Goal: Complete application form

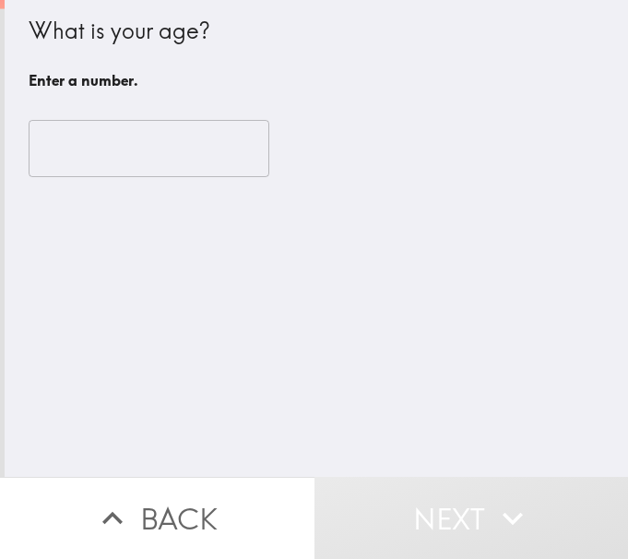
click at [132, 142] on input "number" at bounding box center [149, 148] width 241 height 57
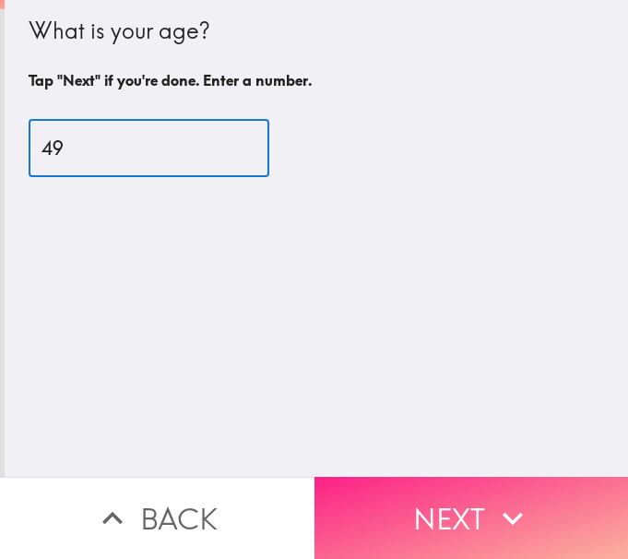
type input "49"
click at [384, 488] on button "Next" at bounding box center [471, 518] width 314 height 82
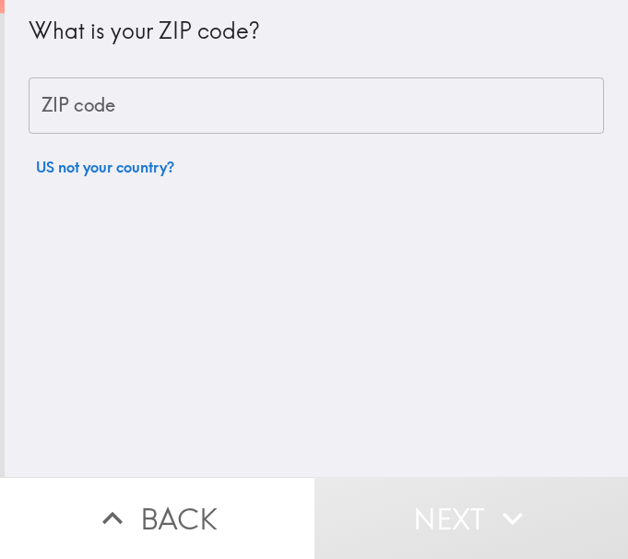
click at [108, 103] on input "ZIP code" at bounding box center [316, 105] width 575 height 57
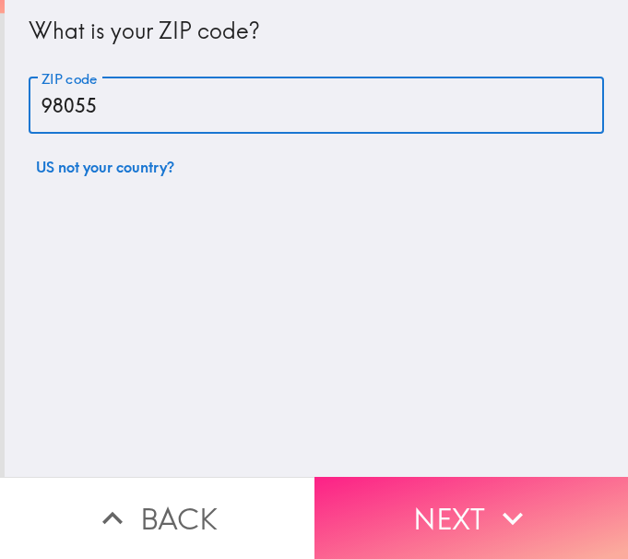
type input "98055"
click at [371, 502] on button "Next" at bounding box center [471, 518] width 314 height 82
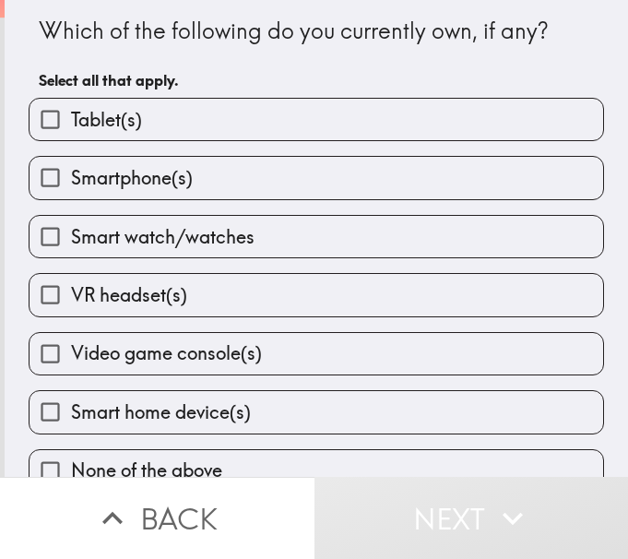
click at [142, 119] on label "Tablet(s)" at bounding box center [316, 119] width 573 height 41
click at [71, 119] on input "Tablet(s)" at bounding box center [50, 119] width 41 height 41
checkbox input "true"
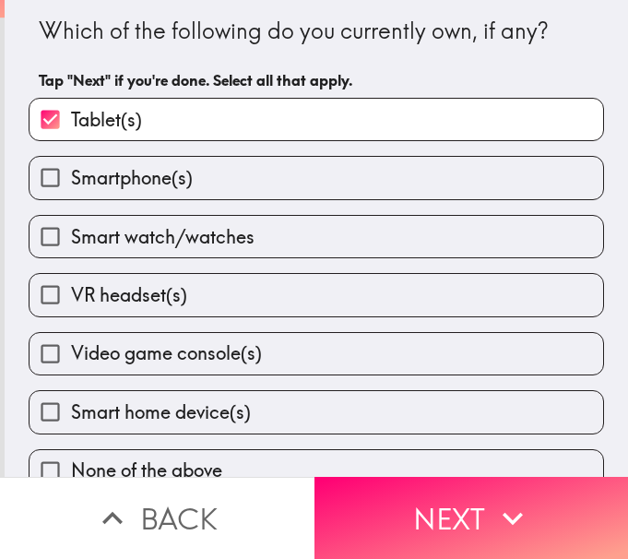
drag, startPoint x: 138, startPoint y: 164, endPoint x: 138, endPoint y: 176, distance: 12.0
click at [138, 165] on label "Smartphone(s)" at bounding box center [316, 177] width 573 height 41
click at [71, 165] on input "Smartphone(s)" at bounding box center [50, 177] width 41 height 41
checkbox input "true"
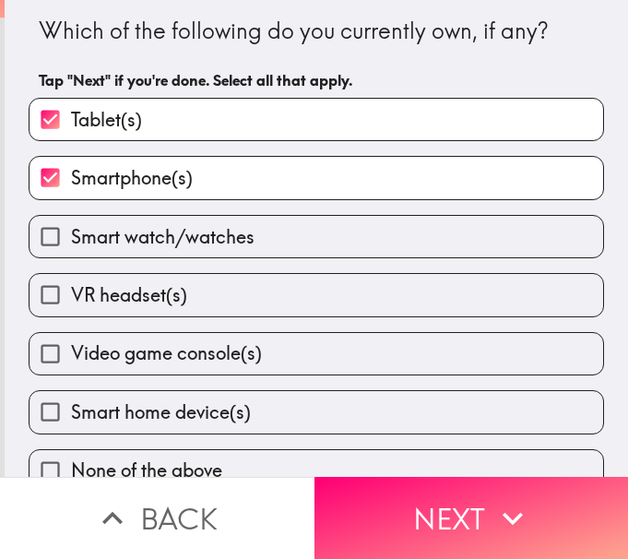
click at [148, 247] on span "Smart watch/watches" at bounding box center [162, 237] width 183 height 26
click at [71, 247] on input "Smart watch/watches" at bounding box center [50, 236] width 41 height 41
checkbox input "true"
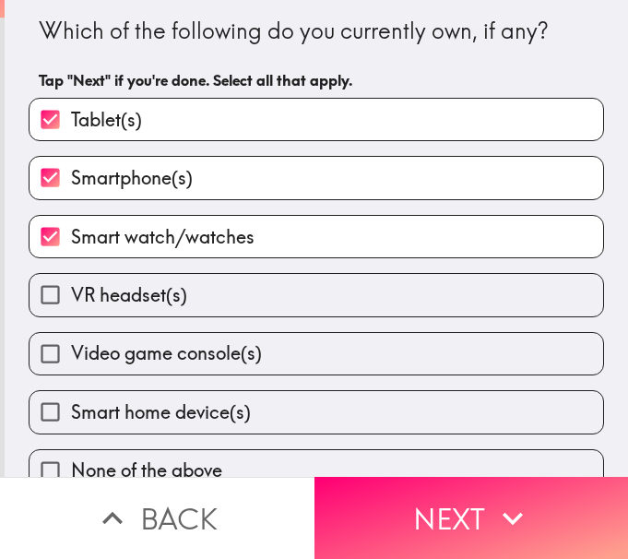
scroll to position [30, 0]
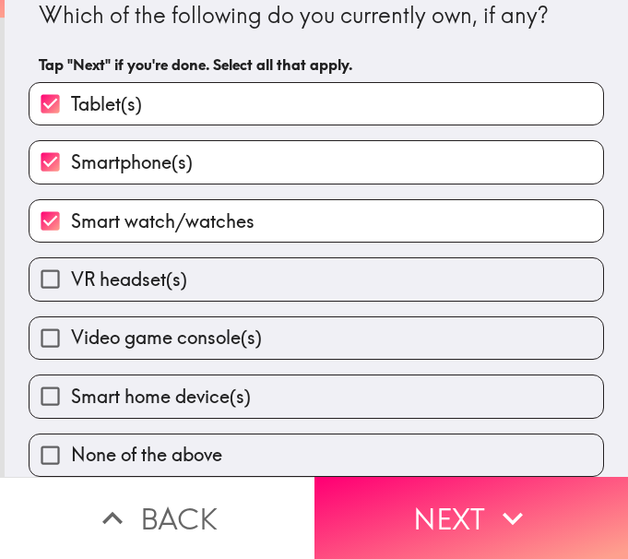
click at [183, 332] on span "Video game console(s)" at bounding box center [166, 338] width 191 height 26
click at [71, 332] on input "Video game console(s)" at bounding box center [50, 337] width 41 height 41
checkbox input "true"
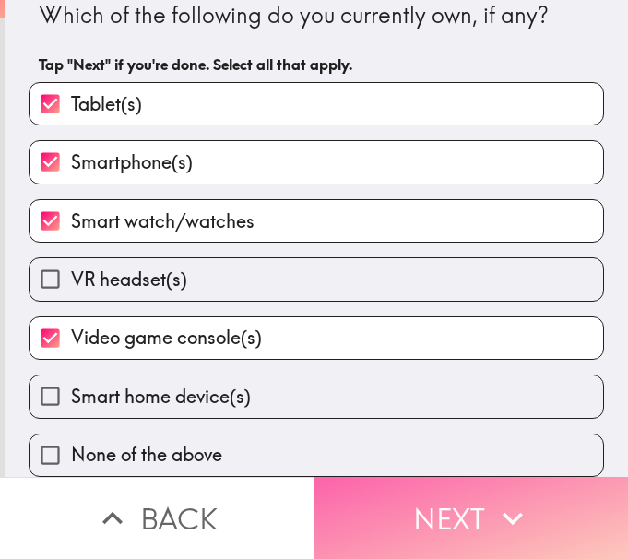
click at [367, 500] on button "Next" at bounding box center [471, 518] width 314 height 82
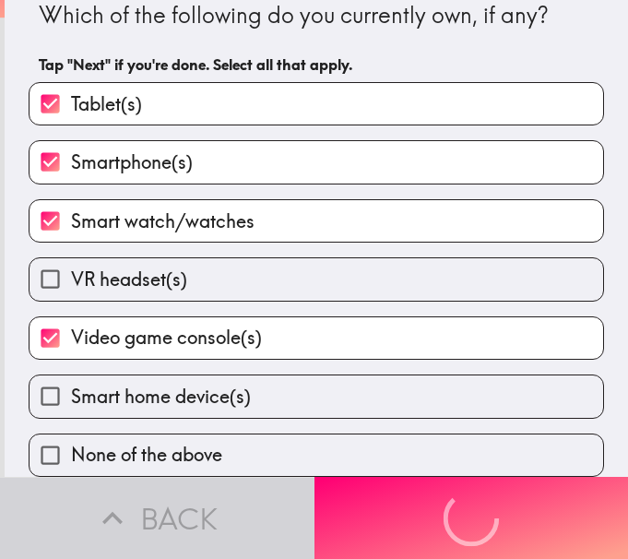
scroll to position [0, 0]
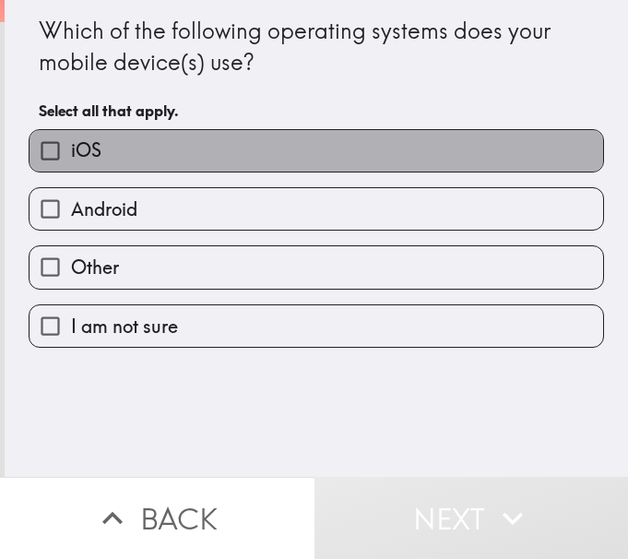
click at [76, 154] on span "iOS" at bounding box center [86, 150] width 30 height 26
click at [71, 154] on input "iOS" at bounding box center [50, 150] width 41 height 41
checkbox input "true"
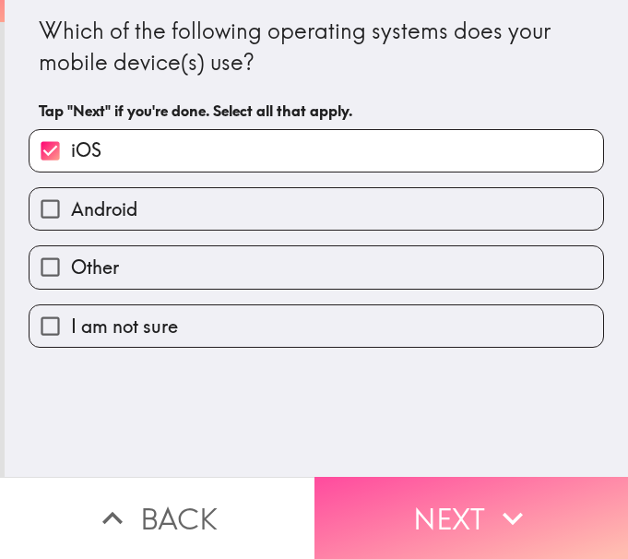
drag, startPoint x: 442, startPoint y: 487, endPoint x: 461, endPoint y: 478, distance: 21.4
click at [442, 488] on button "Next" at bounding box center [471, 518] width 314 height 82
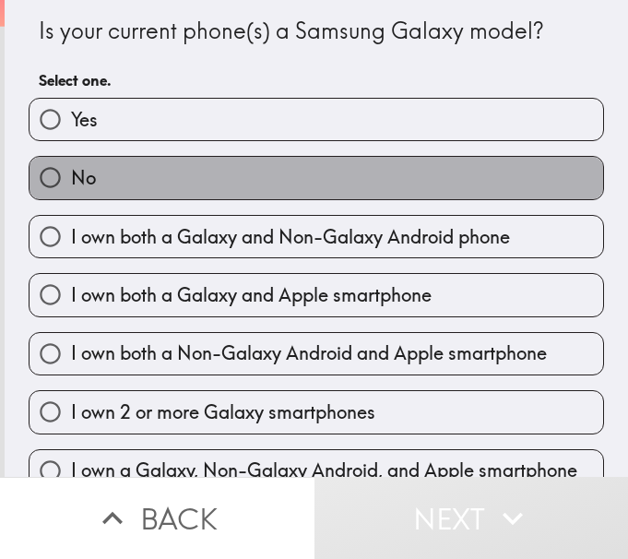
click at [92, 182] on label "No" at bounding box center [316, 177] width 573 height 41
click at [71, 182] on input "No" at bounding box center [50, 177] width 41 height 41
radio input "true"
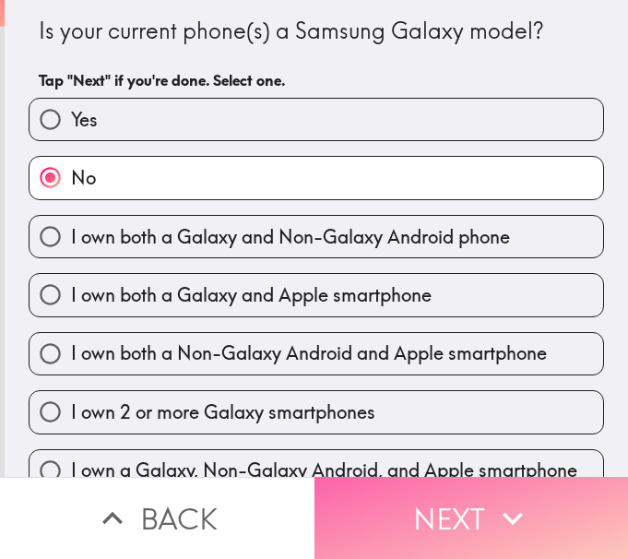
click at [472, 501] on button "Next" at bounding box center [471, 518] width 314 height 82
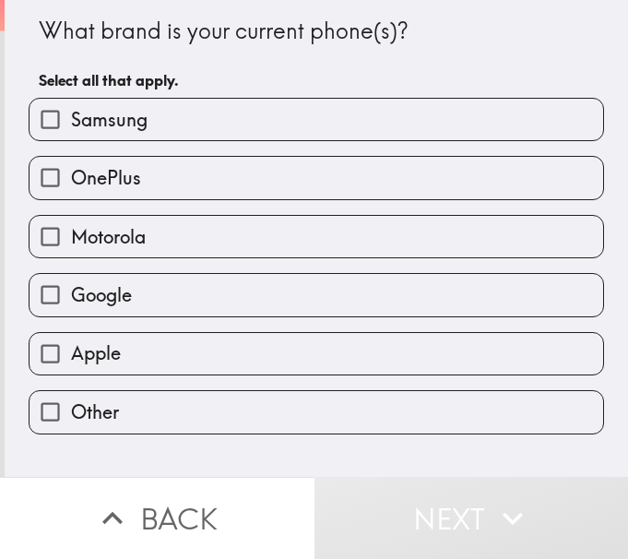
click at [37, 349] on input "Apple" at bounding box center [50, 353] width 41 height 41
checkbox input "true"
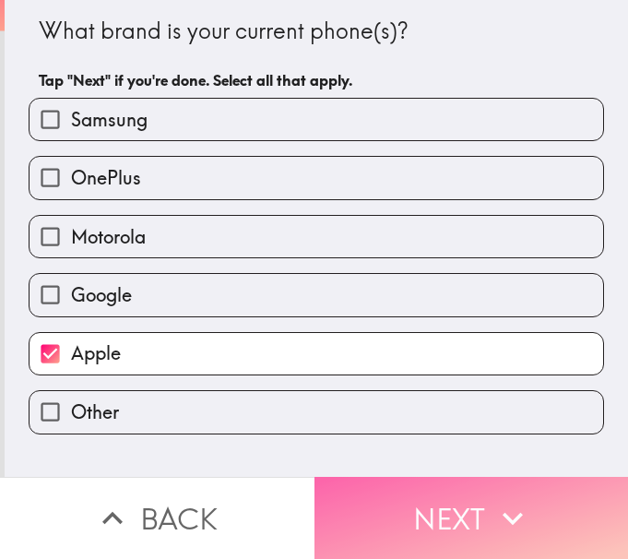
click at [428, 517] on button "Next" at bounding box center [471, 518] width 314 height 82
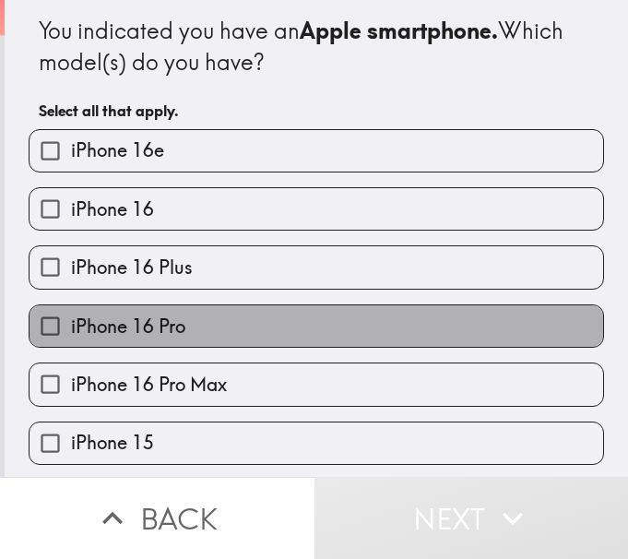
click at [195, 313] on label "iPhone 16 Pro" at bounding box center [316, 325] width 573 height 41
click at [71, 313] on input "iPhone 16 Pro" at bounding box center [50, 325] width 41 height 41
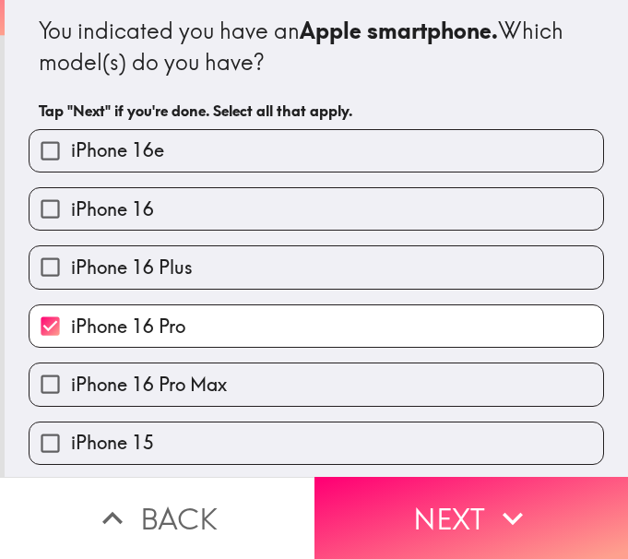
scroll to position [184, 0]
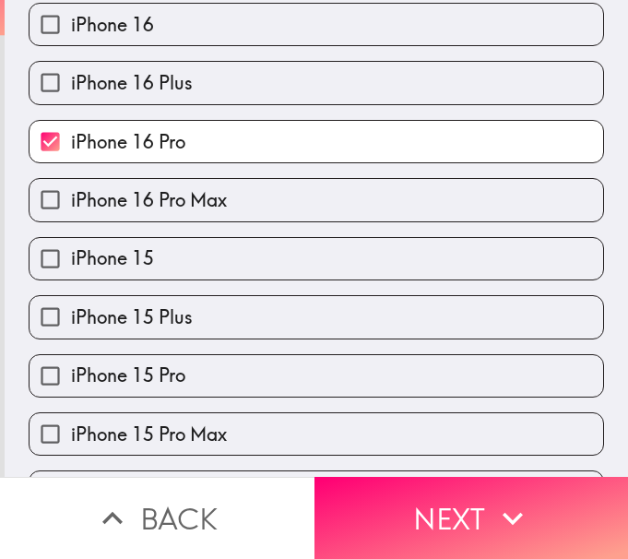
click at [154, 134] on span "iPhone 16 Pro" at bounding box center [128, 142] width 114 height 26
click at [71, 134] on input "iPhone 16 Pro" at bounding box center [50, 141] width 41 height 41
checkbox input "false"
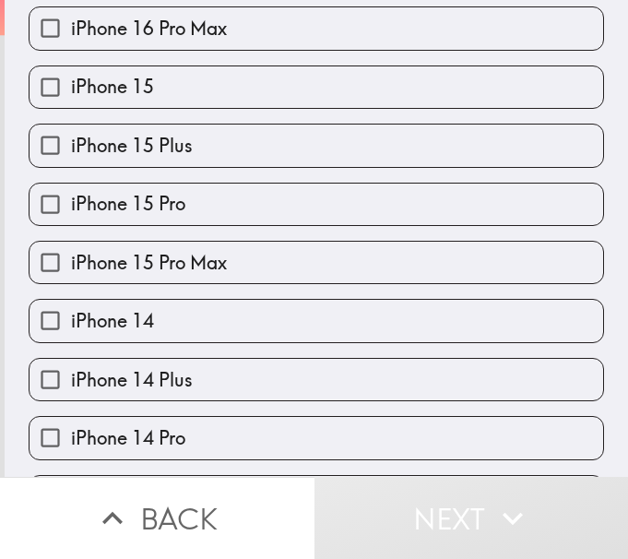
scroll to position [369, 0]
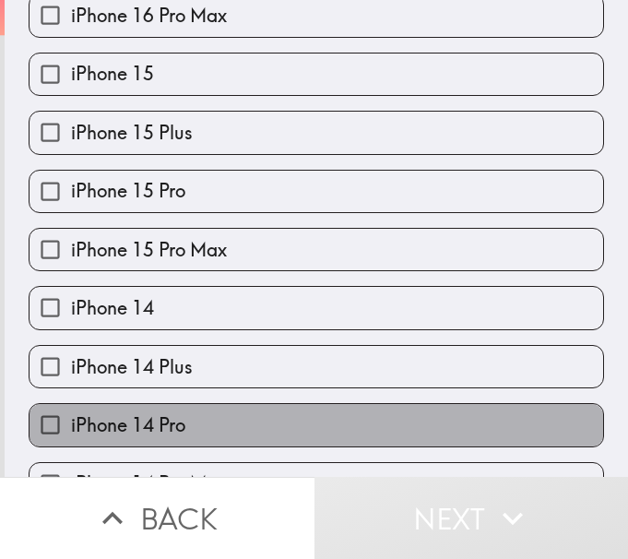
drag, startPoint x: 163, startPoint y: 423, endPoint x: 209, endPoint y: 467, distance: 63.9
click at [165, 422] on span "iPhone 14 Pro" at bounding box center [128, 425] width 114 height 26
click at [71, 422] on input "iPhone 14 Pro" at bounding box center [50, 424] width 41 height 41
checkbox input "true"
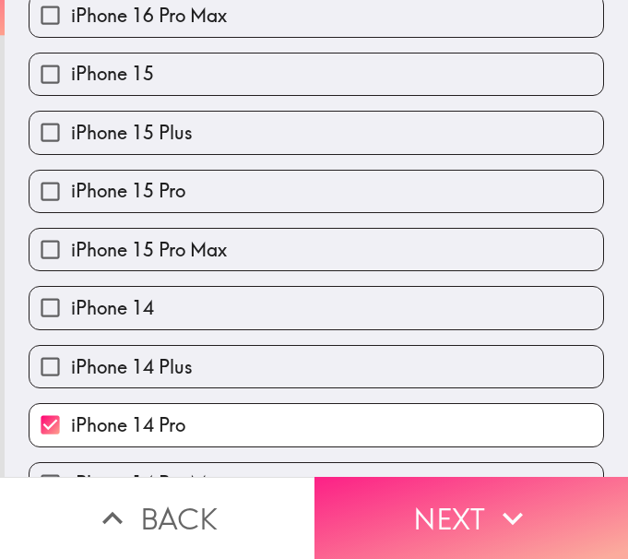
click at [419, 502] on button "Next" at bounding box center [471, 518] width 314 height 82
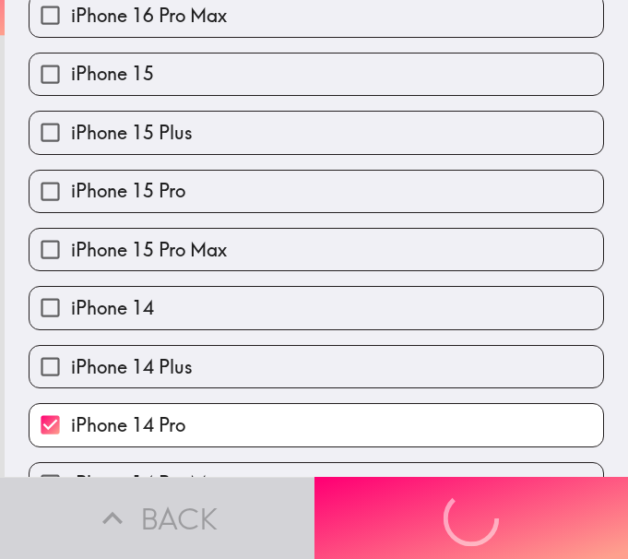
scroll to position [0, 0]
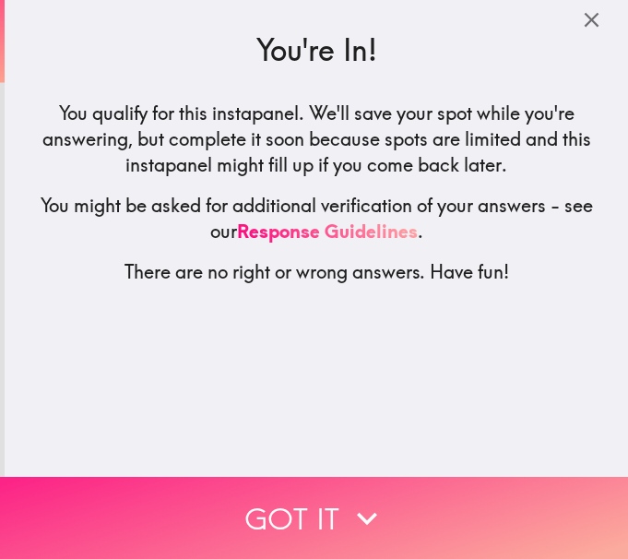
click at [325, 485] on button "Got it" at bounding box center [314, 518] width 628 height 82
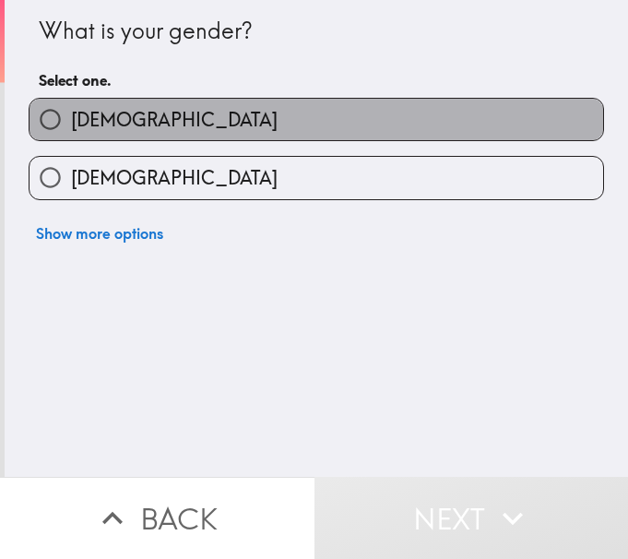
click at [157, 111] on label "[DEMOGRAPHIC_DATA]" at bounding box center [316, 119] width 573 height 41
click at [71, 111] on input "[DEMOGRAPHIC_DATA]" at bounding box center [50, 119] width 41 height 41
radio input "true"
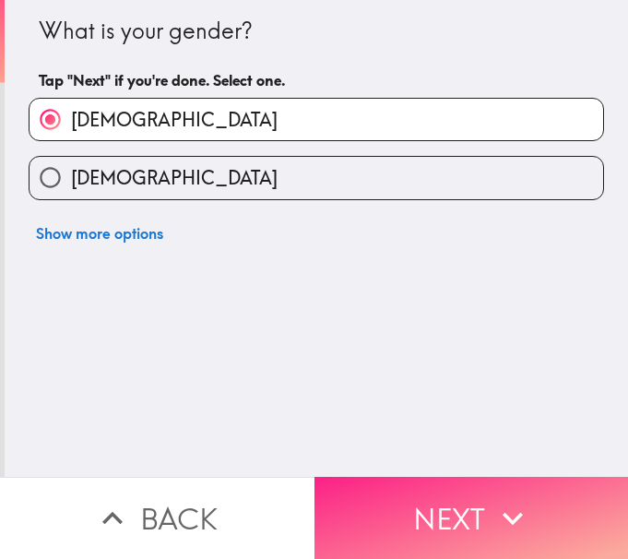
click at [493, 502] on icon "button" at bounding box center [512, 518] width 41 height 41
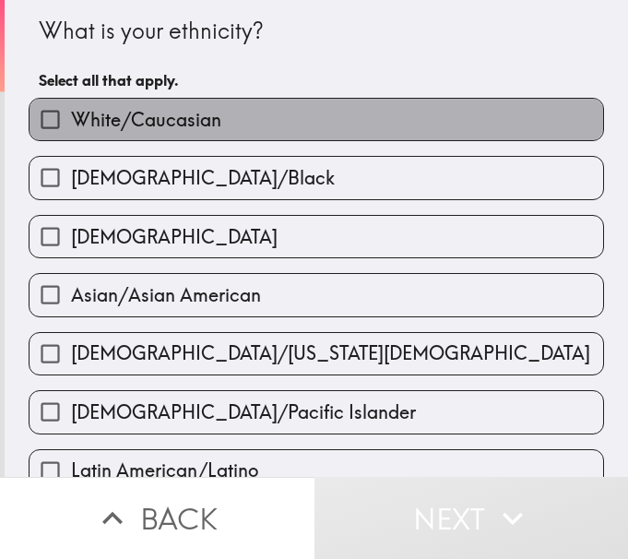
click at [169, 126] on span "White/Caucasian" at bounding box center [146, 120] width 150 height 26
click at [71, 126] on input "White/Caucasian" at bounding box center [50, 119] width 41 height 41
checkbox input "true"
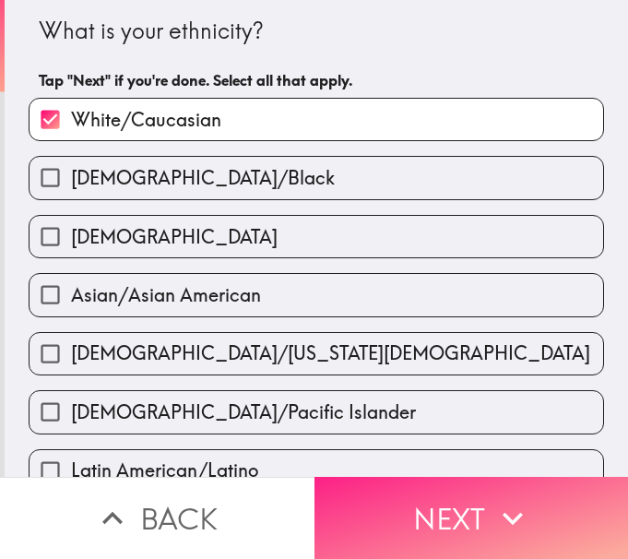
click at [452, 506] on button "Next" at bounding box center [471, 518] width 314 height 82
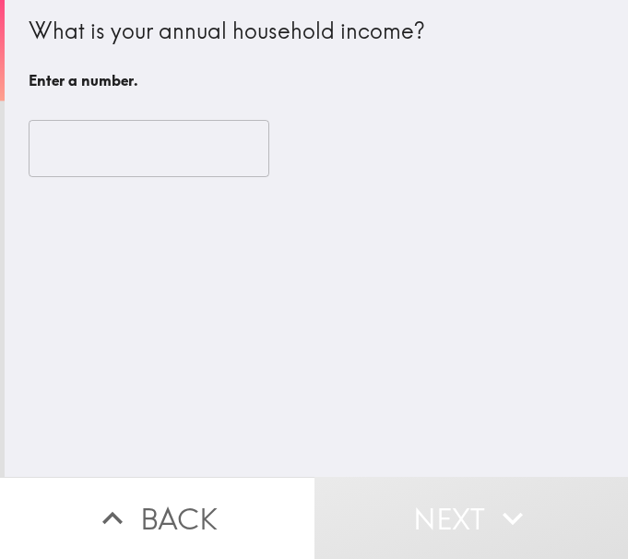
click at [88, 148] on input "number" at bounding box center [149, 148] width 241 height 57
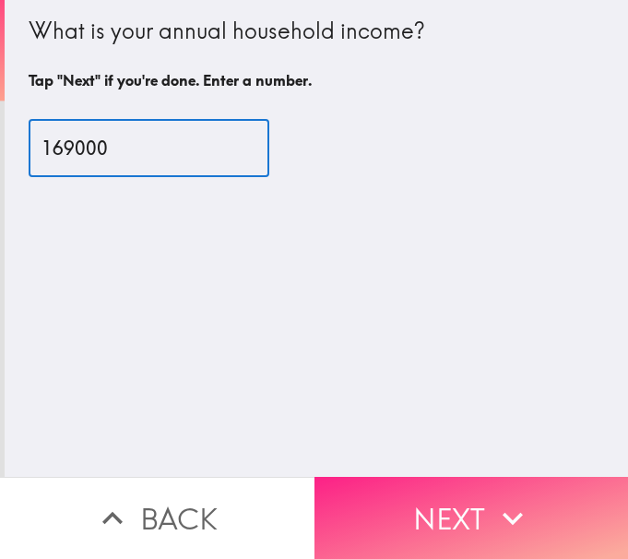
type input "169000"
click at [445, 495] on button "Next" at bounding box center [471, 518] width 314 height 82
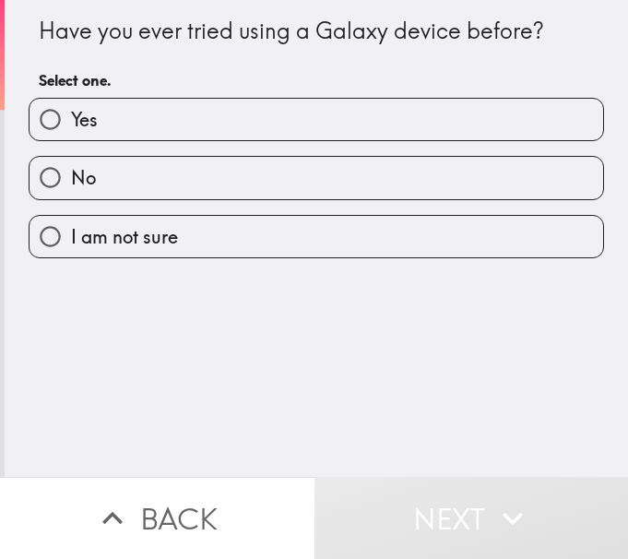
click at [208, 106] on label "Yes" at bounding box center [316, 119] width 573 height 41
click at [71, 106] on input "Yes" at bounding box center [50, 119] width 41 height 41
radio input "true"
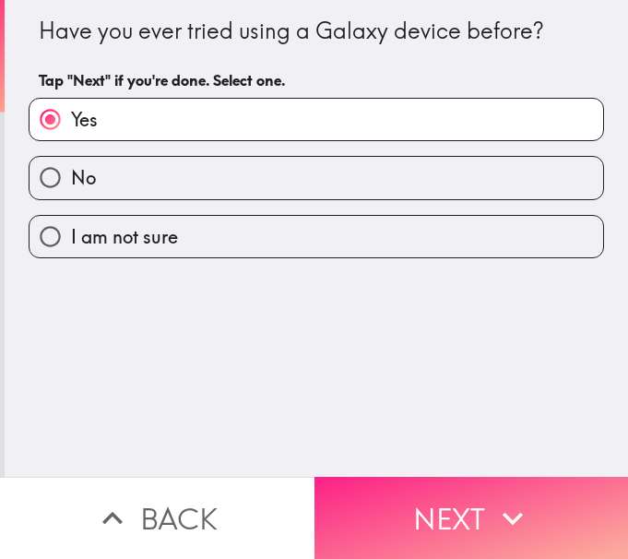
click at [420, 495] on button "Next" at bounding box center [471, 518] width 314 height 82
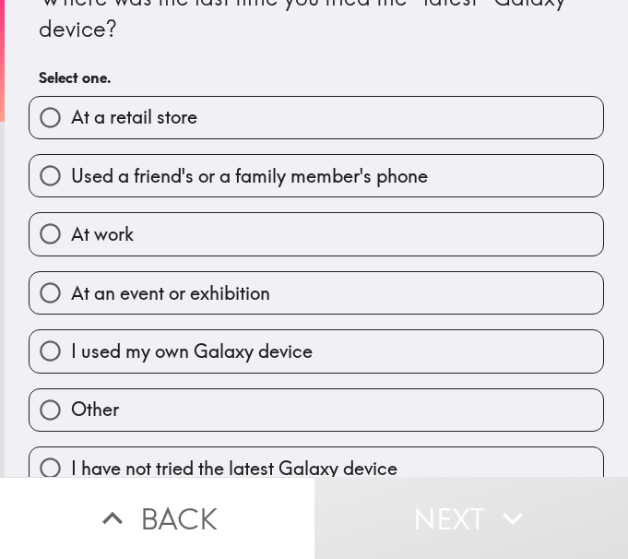
scroll to position [61, 0]
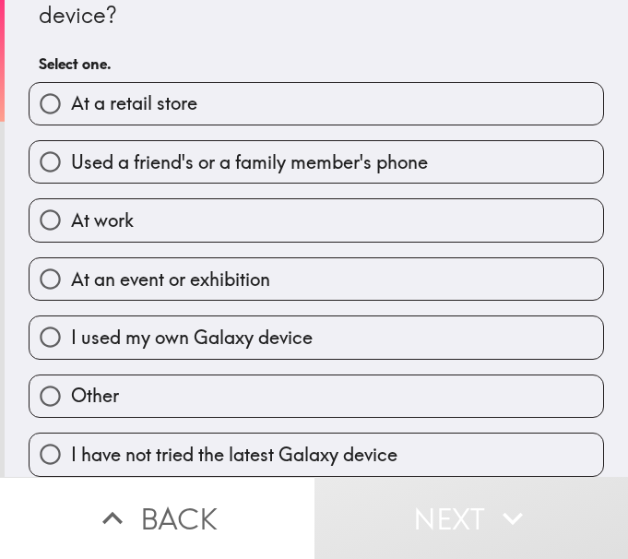
click at [30, 324] on input "I used my own Galaxy device" at bounding box center [50, 336] width 41 height 41
radio input "true"
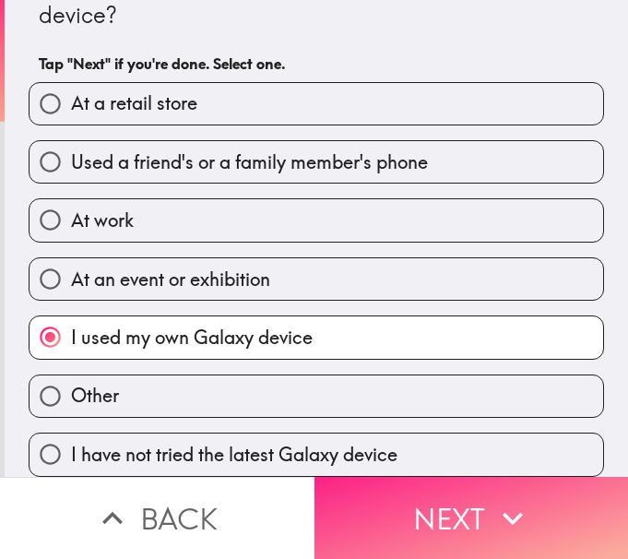
click at [421, 493] on button "Next" at bounding box center [471, 518] width 314 height 82
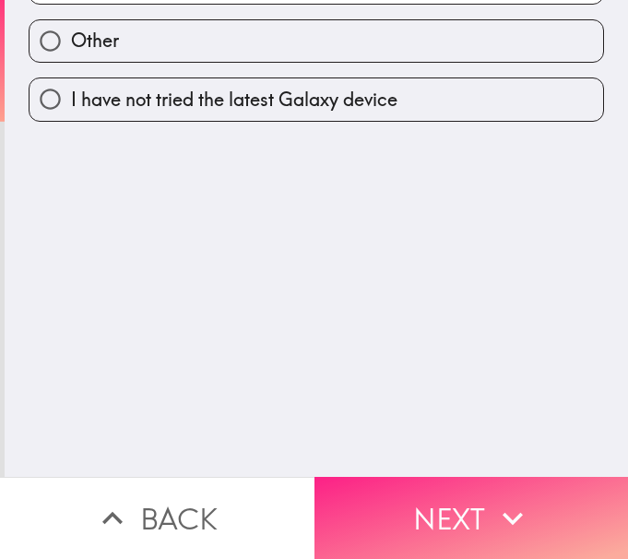
scroll to position [0, 0]
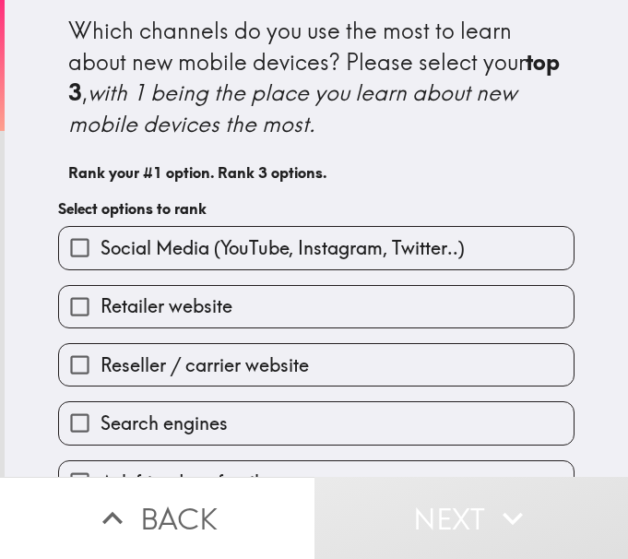
click at [240, 243] on span "Social Media (YouTube, Instagram, Twitter..)" at bounding box center [282, 248] width 364 height 26
click at [100, 243] on input "Social Media (YouTube, Instagram, Twitter..)" at bounding box center [79, 247] width 41 height 41
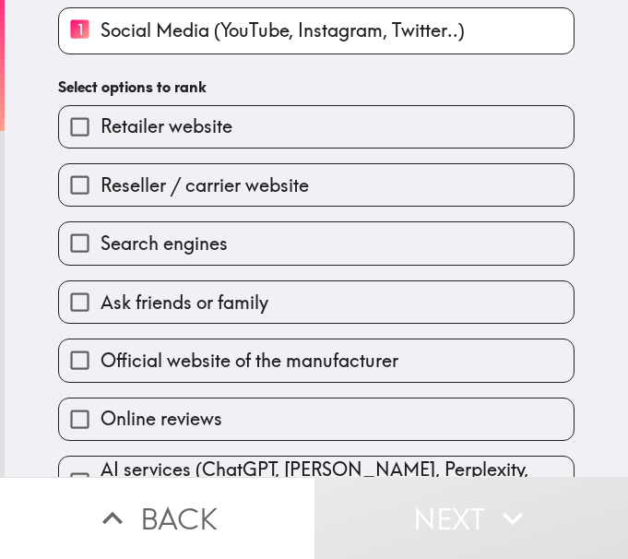
scroll to position [184, 0]
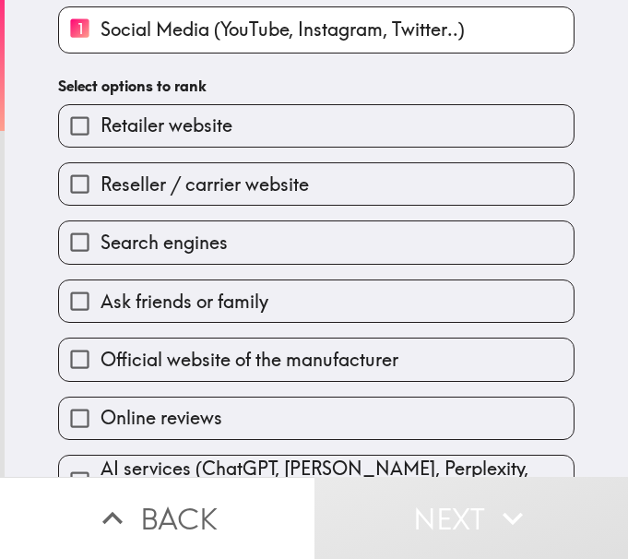
click at [202, 240] on span "Search engines" at bounding box center [163, 243] width 127 height 26
click at [100, 240] on input "Search engines" at bounding box center [79, 241] width 41 height 41
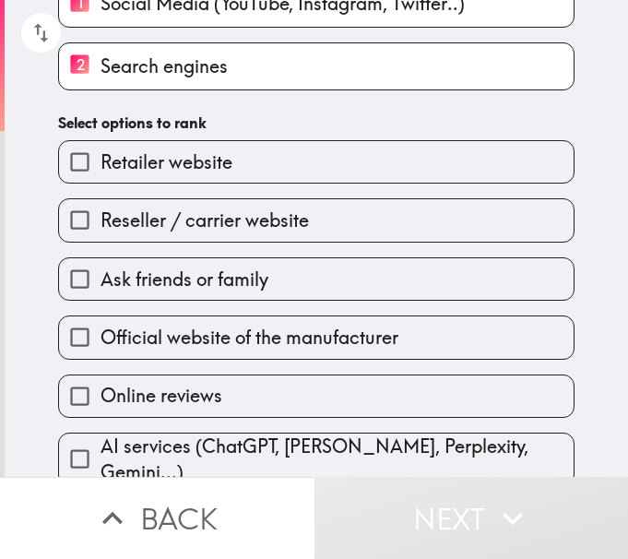
scroll to position [224, 0]
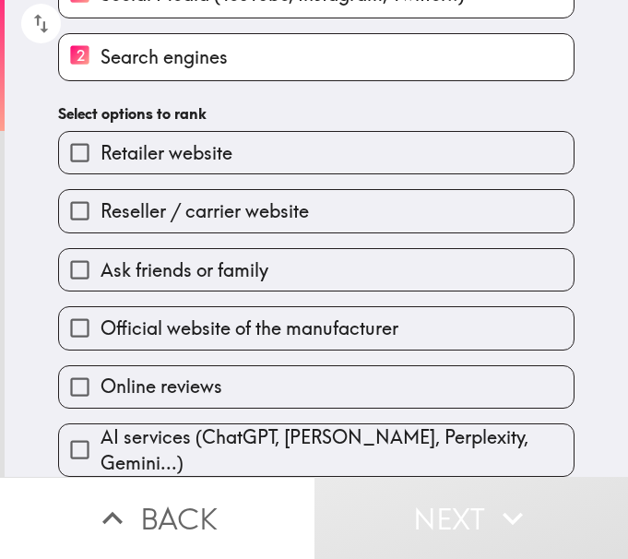
click at [167, 382] on span "Online reviews" at bounding box center [161, 386] width 122 height 26
click at [100, 382] on input "Online reviews" at bounding box center [79, 386] width 41 height 41
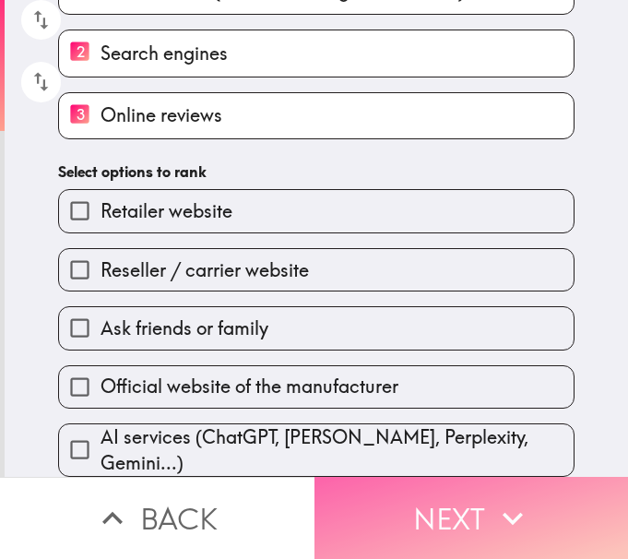
click at [474, 491] on button "Next" at bounding box center [471, 518] width 314 height 82
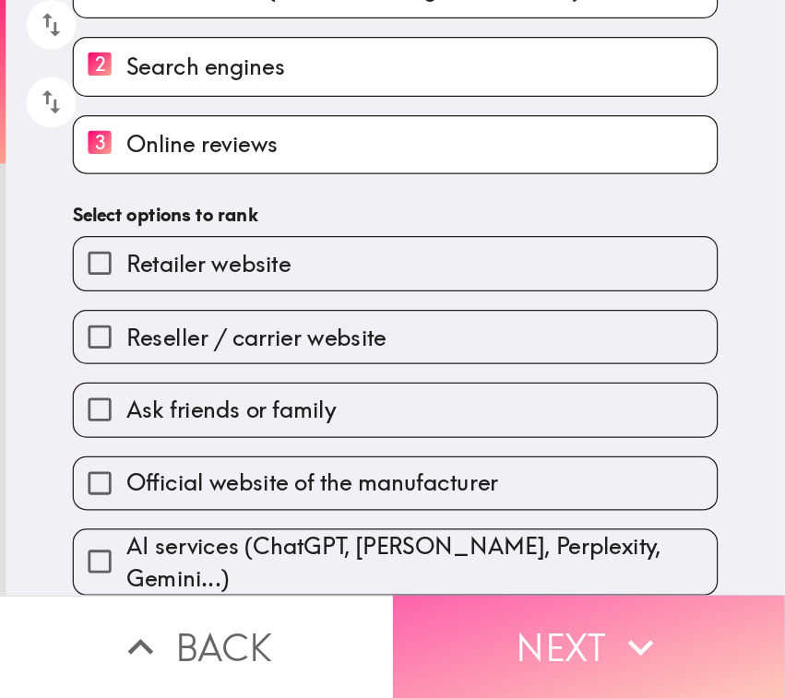
scroll to position [0, 0]
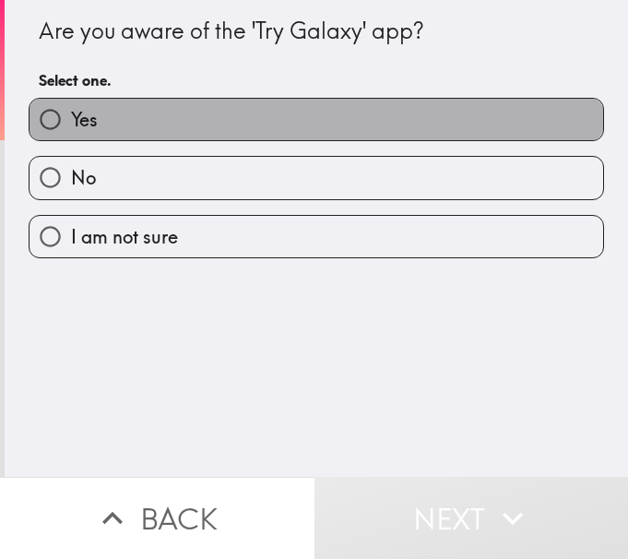
click at [148, 128] on label "Yes" at bounding box center [316, 119] width 573 height 41
click at [71, 128] on input "Yes" at bounding box center [50, 119] width 41 height 41
radio input "true"
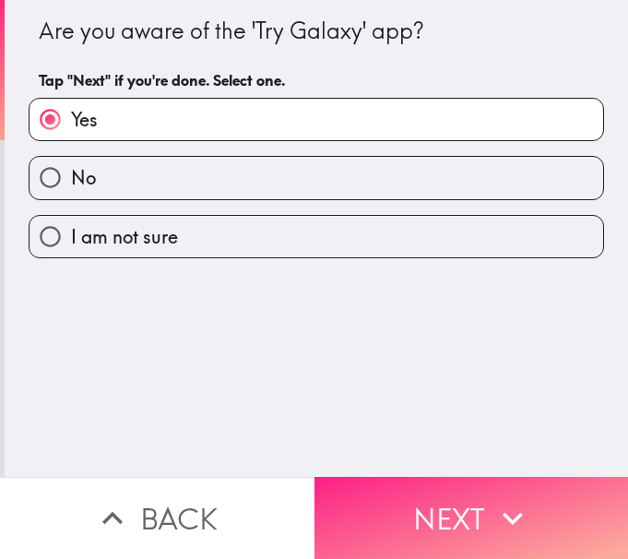
click at [397, 484] on button "Next" at bounding box center [471, 518] width 314 height 82
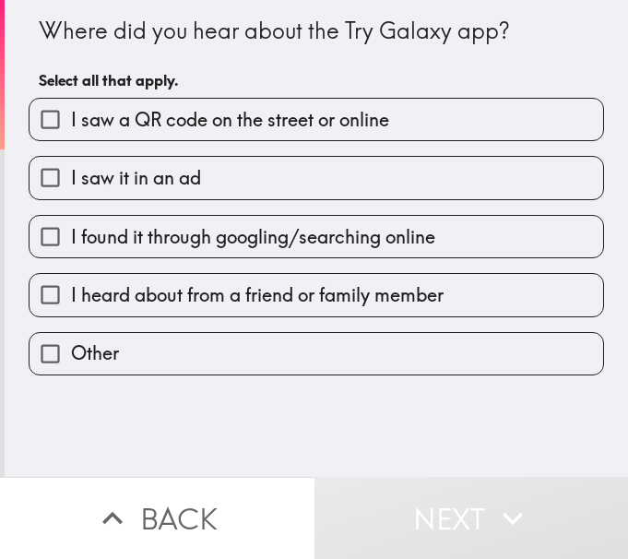
click at [145, 235] on span "I found it through googling/searching online" at bounding box center [253, 237] width 364 height 26
click at [71, 235] on input "I found it through googling/searching online" at bounding box center [50, 236] width 41 height 41
checkbox input "true"
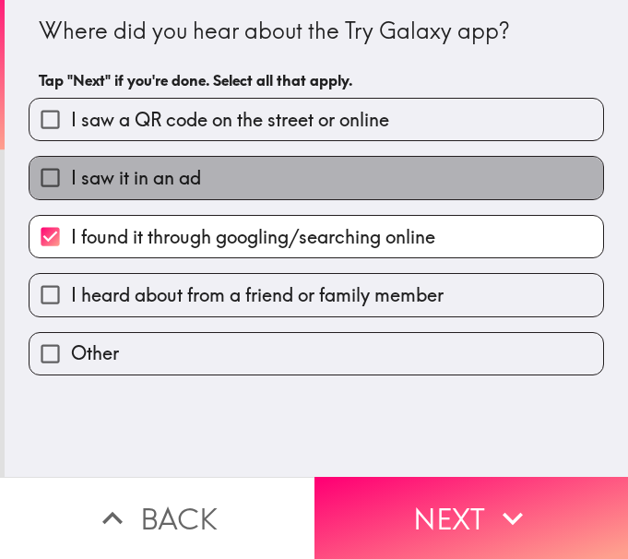
click at [225, 175] on label "I saw it in an ad" at bounding box center [316, 177] width 573 height 41
click at [71, 175] on input "I saw it in an ad" at bounding box center [50, 177] width 41 height 41
checkbox input "true"
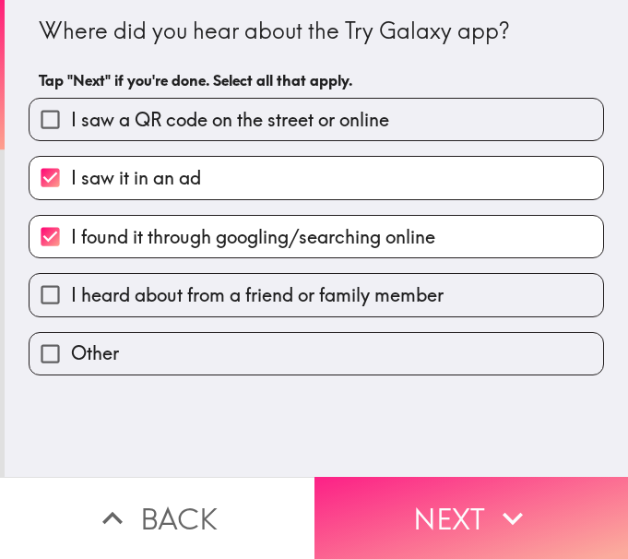
click at [446, 482] on button "Next" at bounding box center [471, 518] width 314 height 82
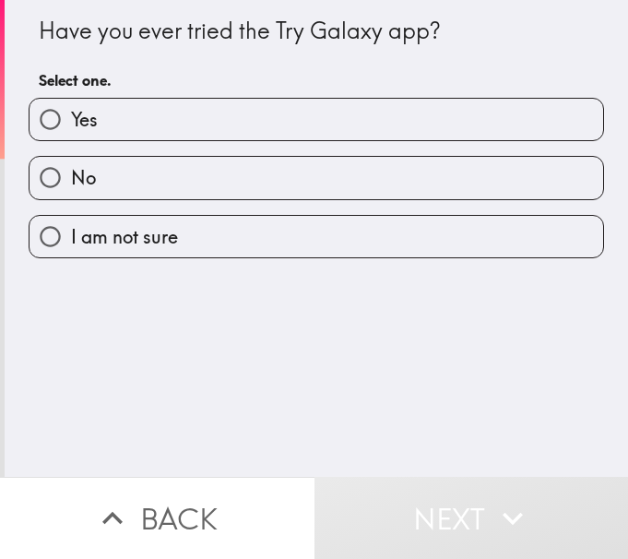
click at [246, 121] on label "Yes" at bounding box center [316, 119] width 573 height 41
click at [71, 121] on input "Yes" at bounding box center [50, 119] width 41 height 41
radio input "true"
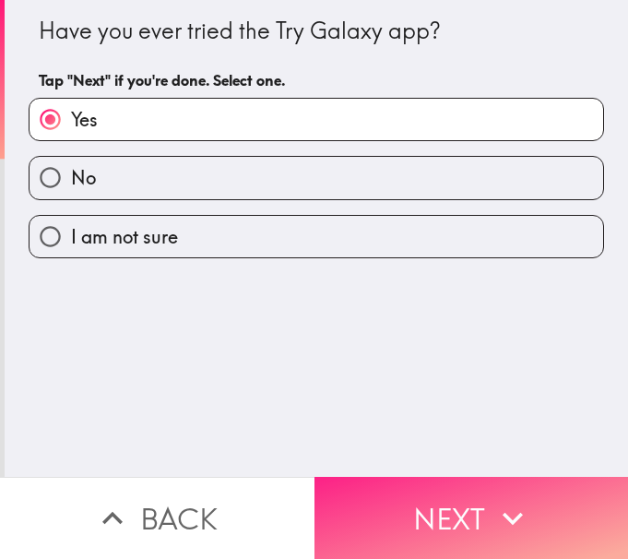
click at [443, 513] on button "Next" at bounding box center [471, 518] width 314 height 82
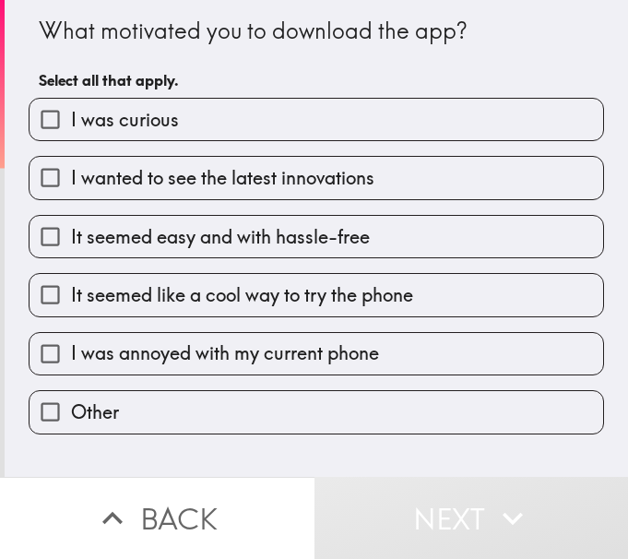
click at [263, 188] on span "I wanted to see the latest innovations" at bounding box center [222, 178] width 303 height 26
click at [71, 188] on input "I wanted to see the latest innovations" at bounding box center [50, 177] width 41 height 41
checkbox input "true"
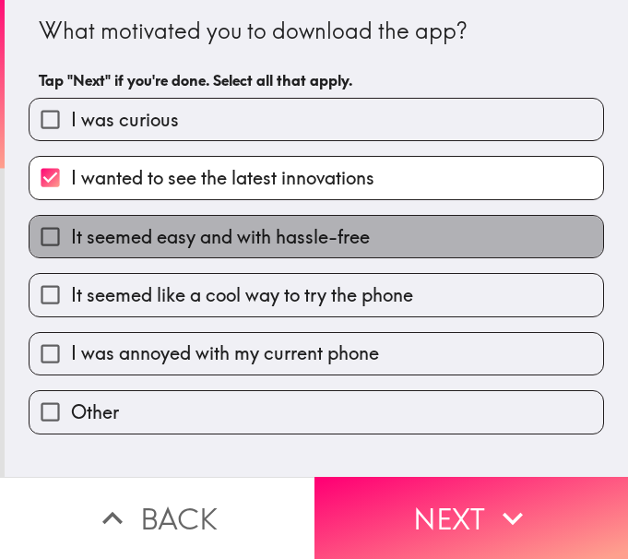
click at [254, 240] on span "It seemed easy and with hassle-free" at bounding box center [220, 237] width 299 height 26
click at [71, 240] on input "It seemed easy and with hassle-free" at bounding box center [50, 236] width 41 height 41
checkbox input "true"
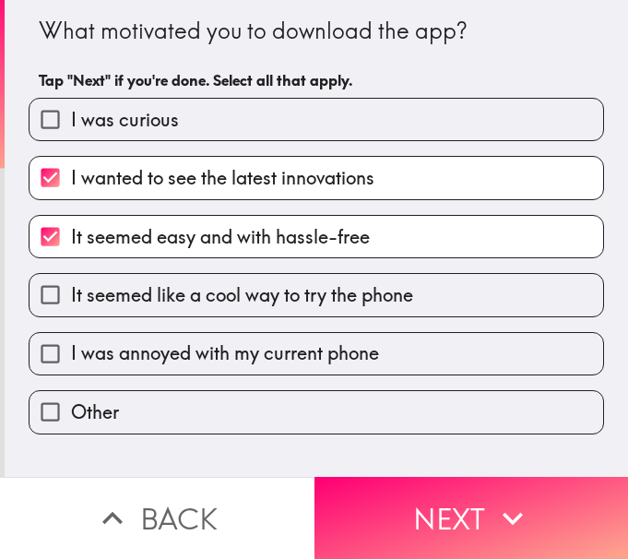
click at [239, 295] on span "It seemed like a cool way to try the phone" at bounding box center [242, 295] width 342 height 26
click at [71, 295] on input "It seemed like a cool way to try the phone" at bounding box center [50, 294] width 41 height 41
checkbox input "true"
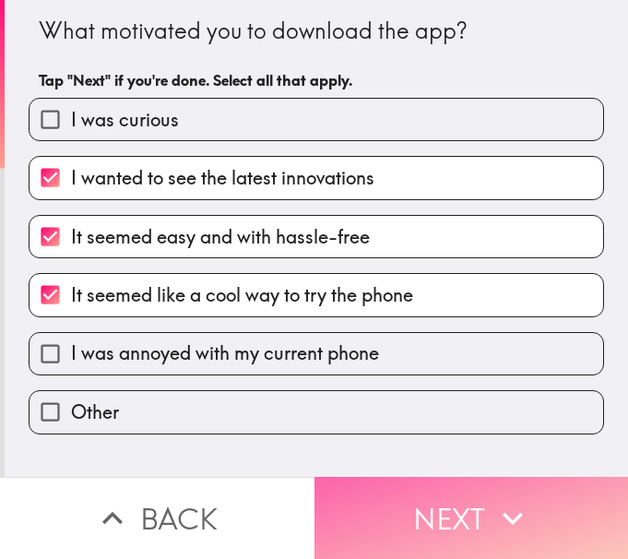
click at [502, 511] on icon "button" at bounding box center [512, 518] width 41 height 41
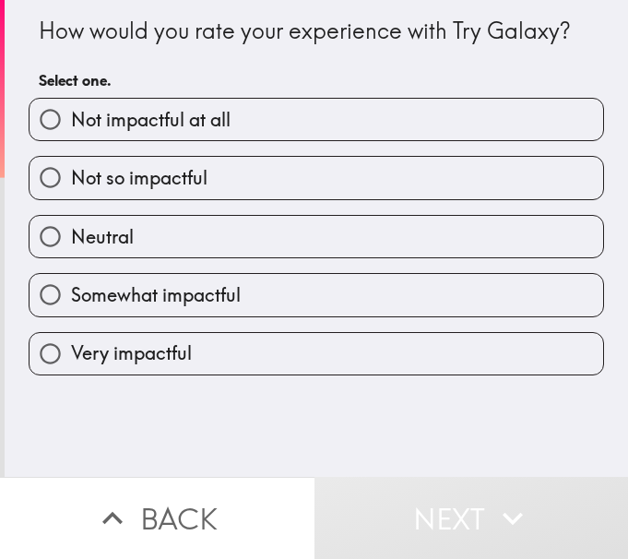
click at [142, 354] on span "Very impactful" at bounding box center [131, 353] width 121 height 26
click at [71, 354] on input "Very impactful" at bounding box center [50, 353] width 41 height 41
radio input "true"
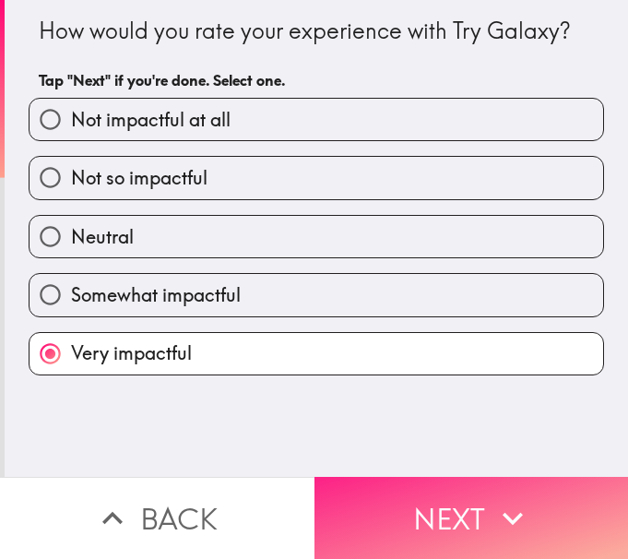
click at [463, 492] on button "Next" at bounding box center [471, 518] width 314 height 82
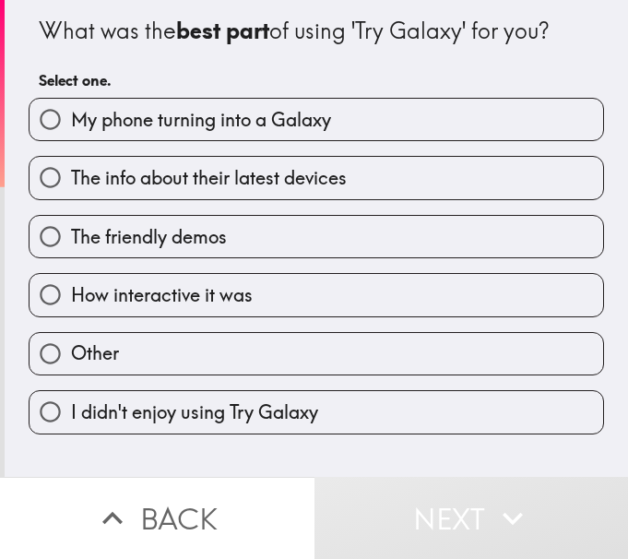
click at [299, 77] on h6 "Select one." at bounding box center [316, 80] width 555 height 20
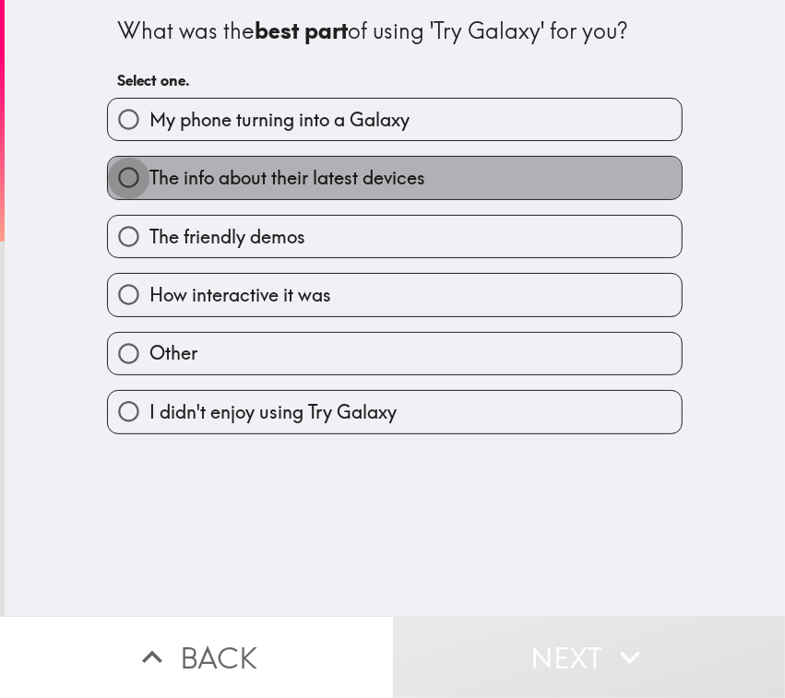
click at [115, 180] on input "The info about their latest devices" at bounding box center [128, 177] width 41 height 41
radio input "true"
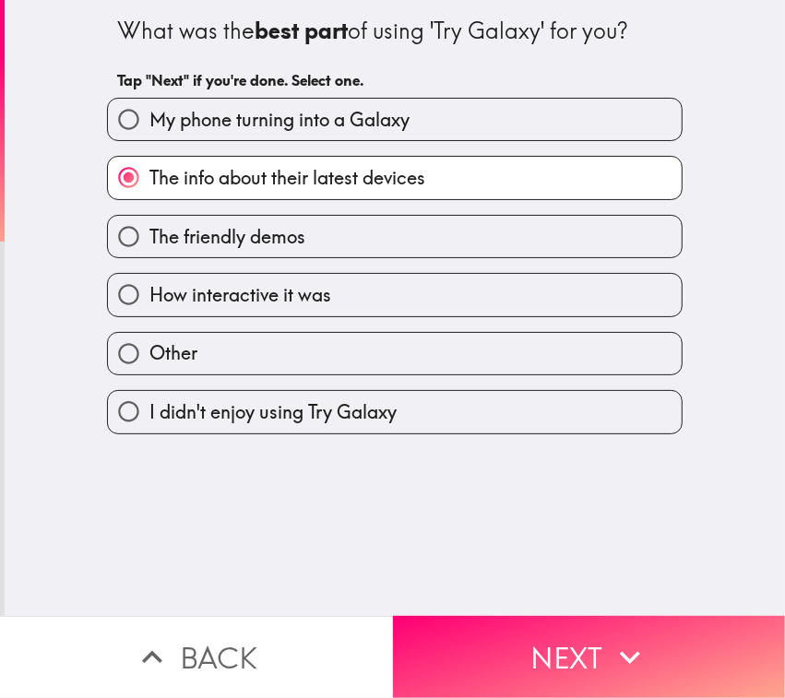
click at [108, 296] on input "How interactive it was" at bounding box center [128, 294] width 41 height 41
radio input "true"
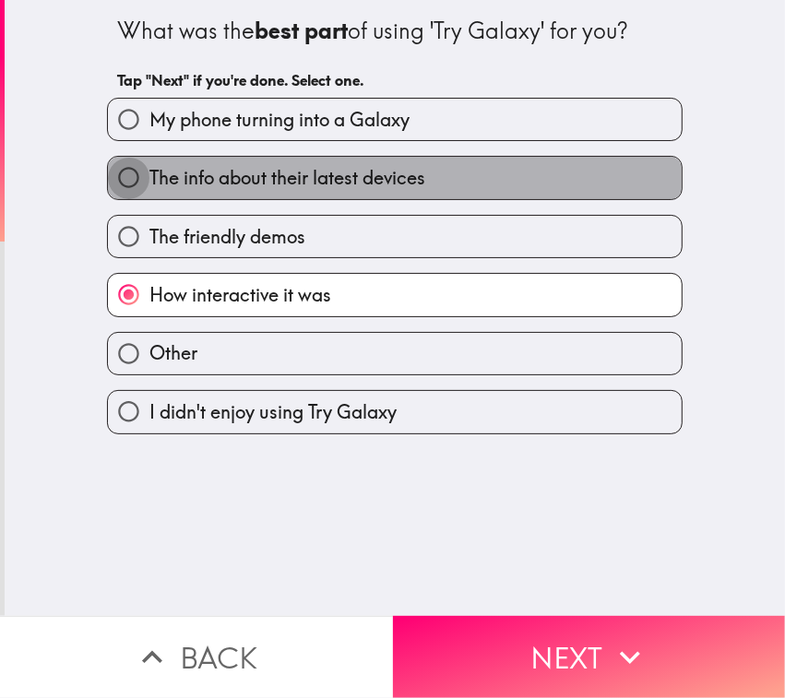
click at [116, 187] on input "The info about their latest devices" at bounding box center [128, 177] width 41 height 41
radio input "true"
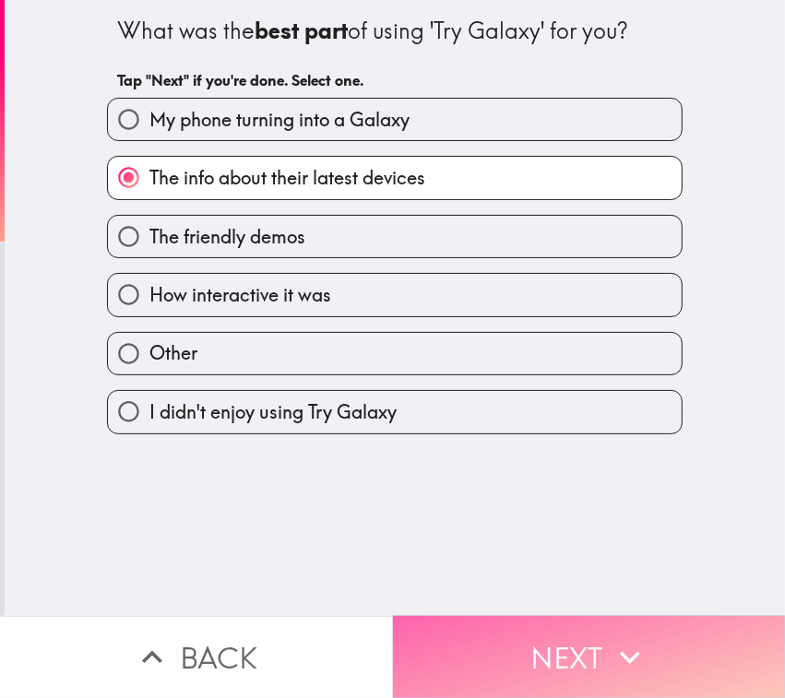
drag, startPoint x: 517, startPoint y: 636, endPoint x: 523, endPoint y: 611, distance: 25.5
click at [519, 558] on button "Next" at bounding box center [589, 657] width 393 height 82
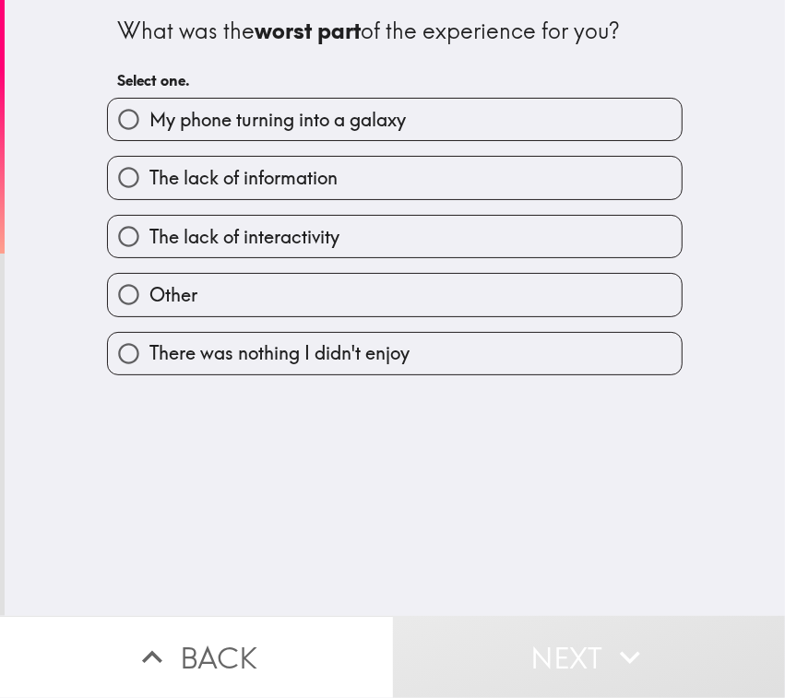
click at [150, 351] on span "There was nothing I didn't enjoy" at bounding box center [279, 353] width 260 height 26
click at [149, 351] on input "There was nothing I didn't enjoy" at bounding box center [128, 353] width 41 height 41
radio input "true"
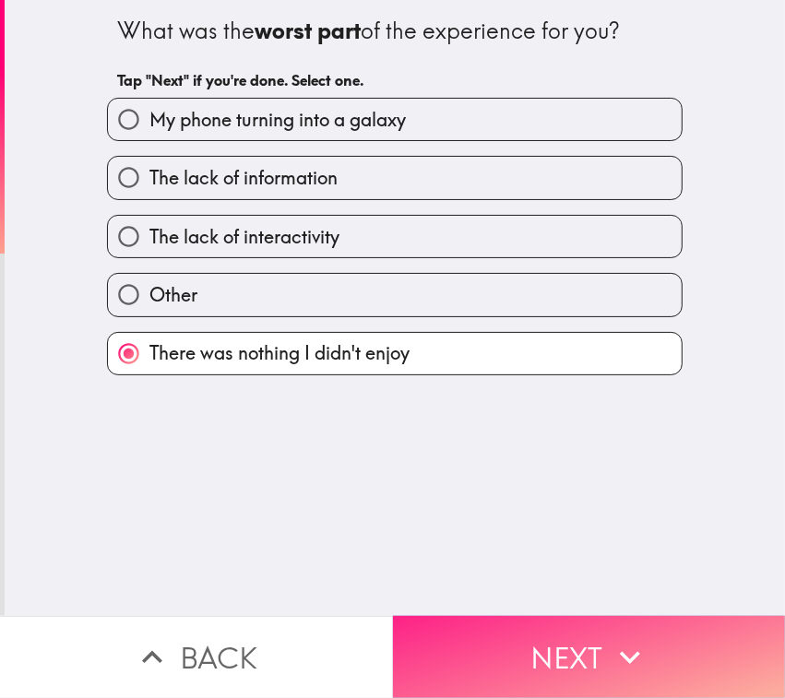
click at [510, 558] on button "Next" at bounding box center [589, 657] width 393 height 82
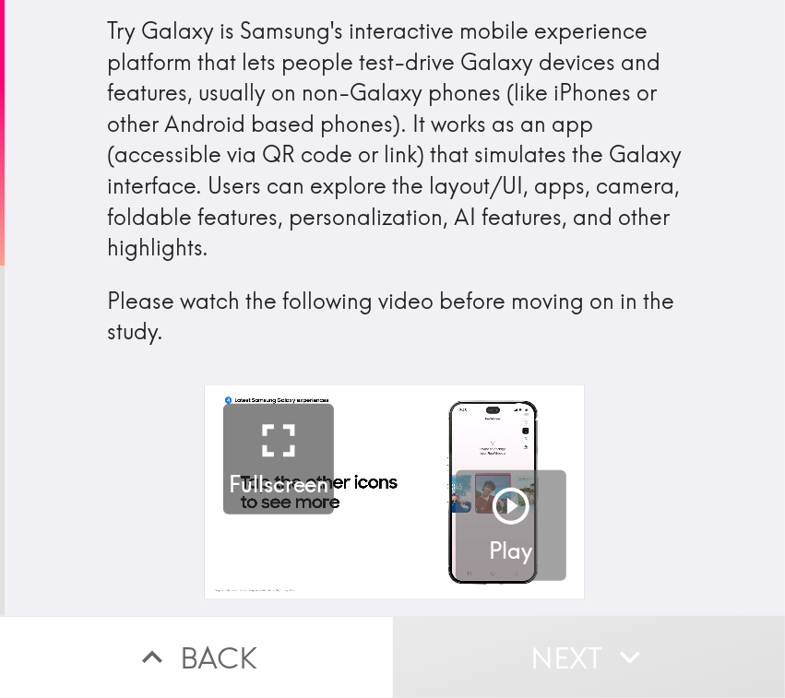
click at [498, 502] on icon "button" at bounding box center [511, 506] width 44 height 44
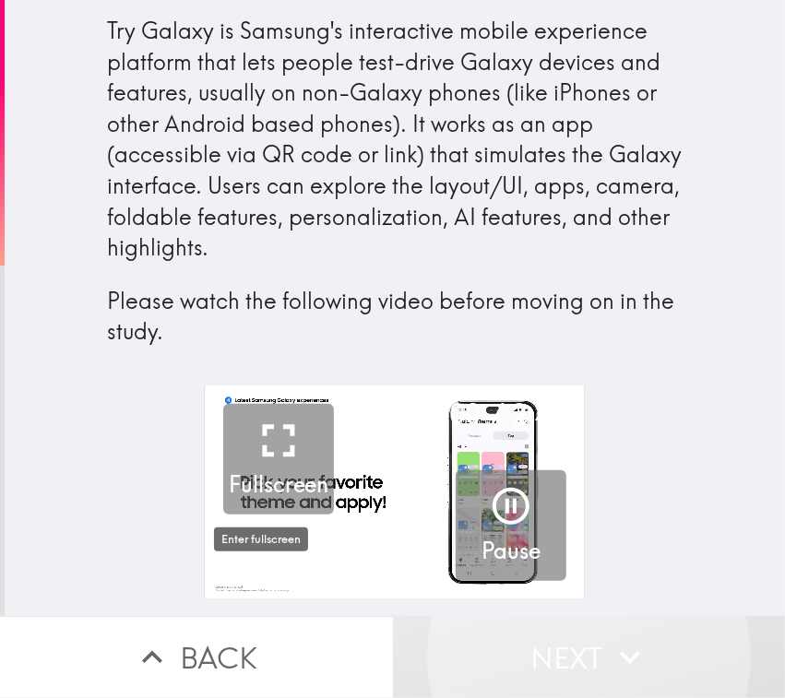
click at [267, 443] on icon "button" at bounding box center [278, 440] width 55 height 55
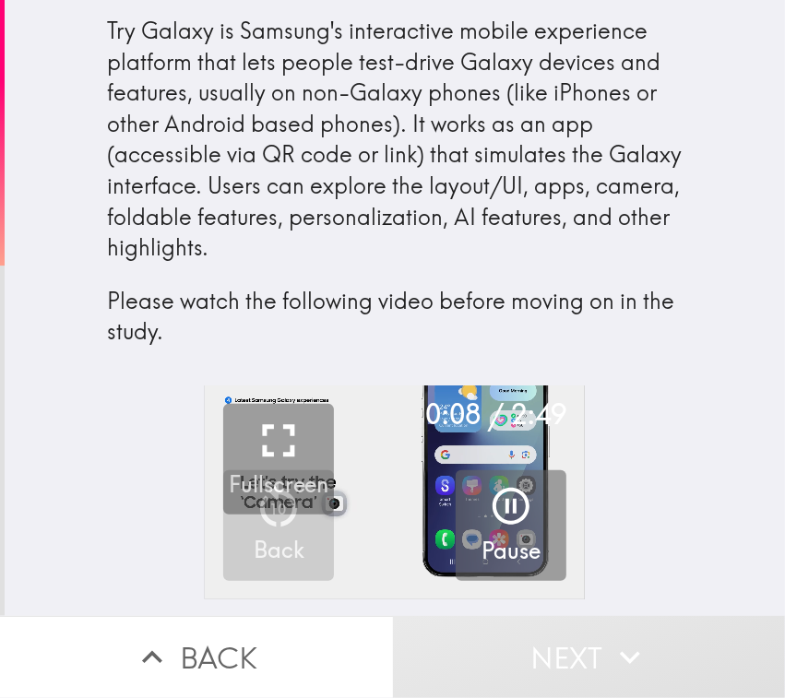
click at [627, 247] on div "Try Galaxy is Samsung's interactive mobile experience platform that lets people…" at bounding box center [395, 192] width 780 height 385
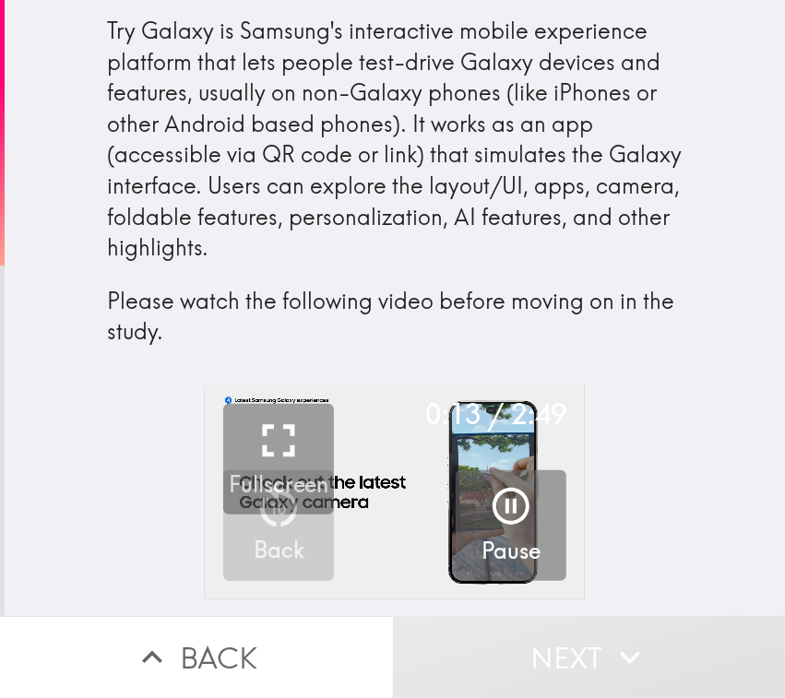
drag, startPoint x: 722, startPoint y: 229, endPoint x: 730, endPoint y: 247, distance: 20.2
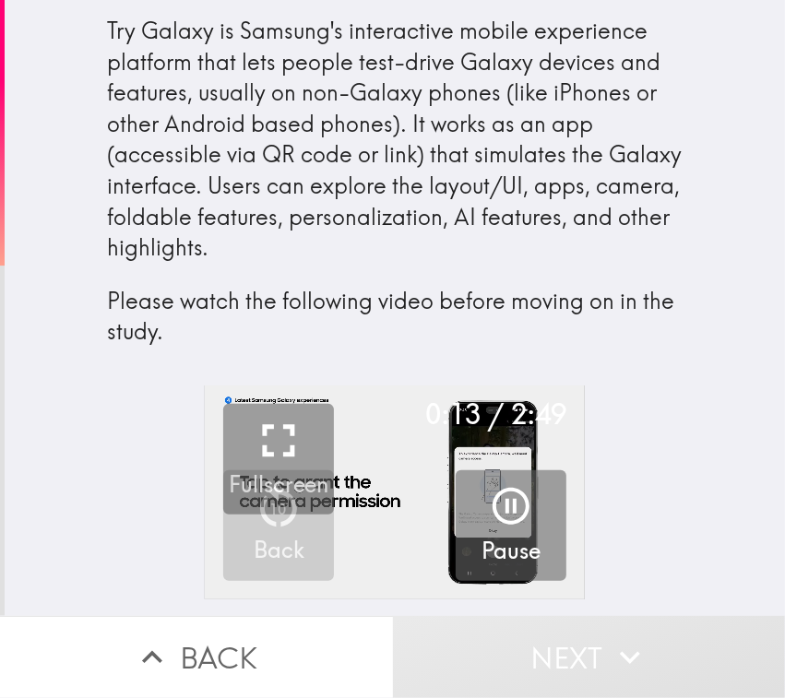
click at [627, 247] on div "Try Galaxy is Samsung's interactive mobile experience platform that lets people…" at bounding box center [395, 192] width 780 height 385
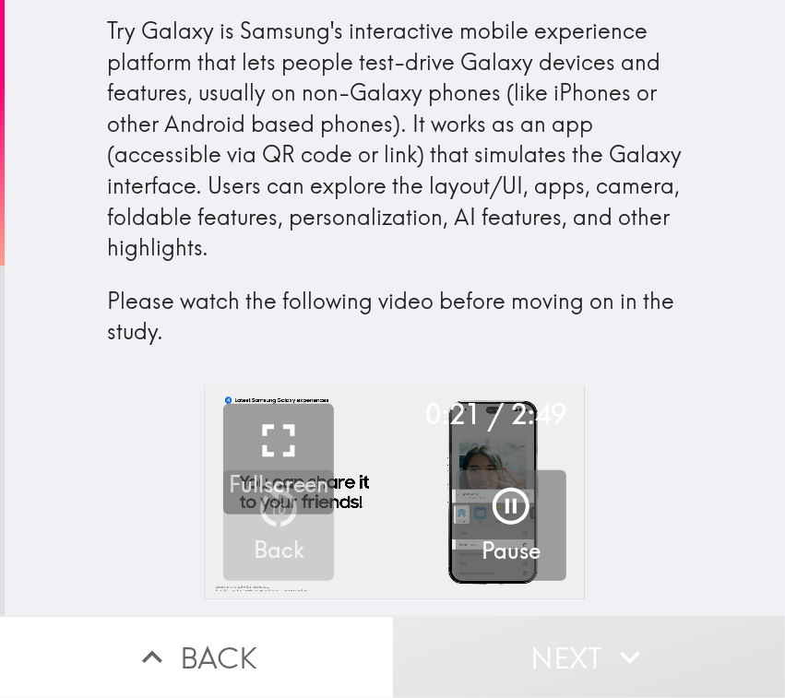
click at [627, 226] on div "Try Galaxy is Samsung's interactive mobile experience platform that lets people…" at bounding box center [394, 182] width 575 height 332
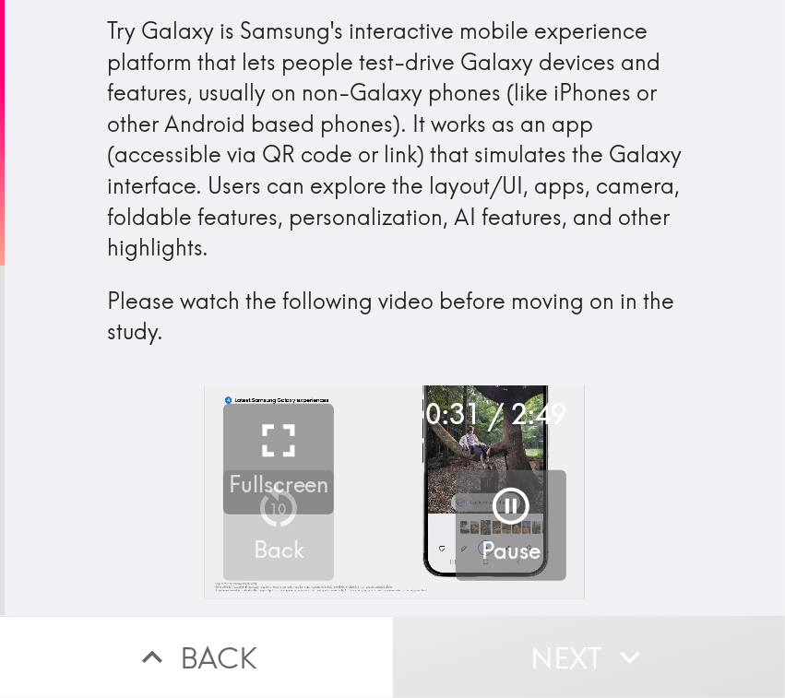
click at [627, 195] on div "Try Galaxy is Samsung's interactive mobile experience platform that lets people…" at bounding box center [394, 182] width 575 height 332
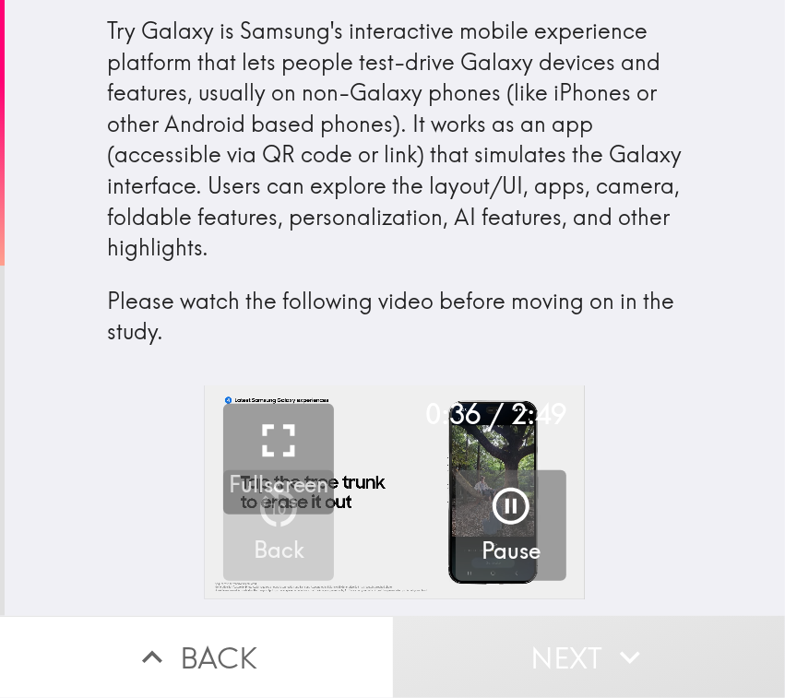
click at [627, 255] on div "Try Galaxy is Samsung's interactive mobile experience platform that lets people…" at bounding box center [395, 192] width 780 height 385
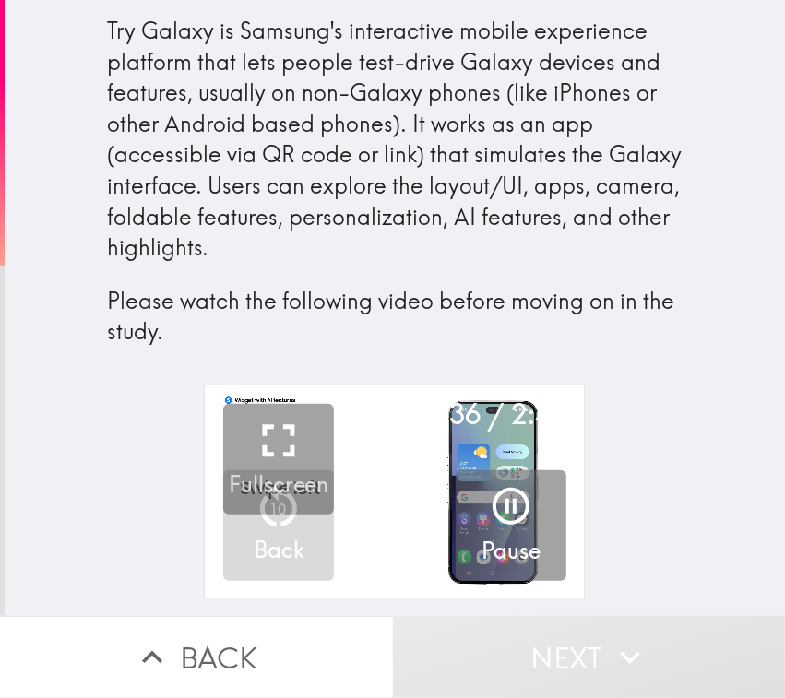
click at [538, 155] on div "Try Galaxy is Samsung's interactive mobile experience platform that lets people…" at bounding box center [394, 182] width 575 height 332
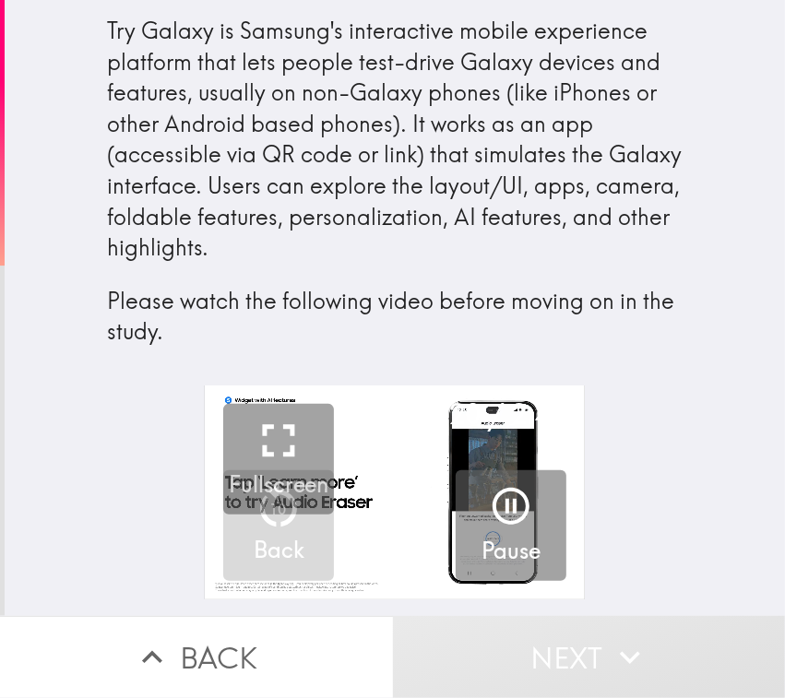
click at [627, 175] on div "Try Galaxy is Samsung's interactive mobile experience platform that lets people…" at bounding box center [395, 192] width 780 height 385
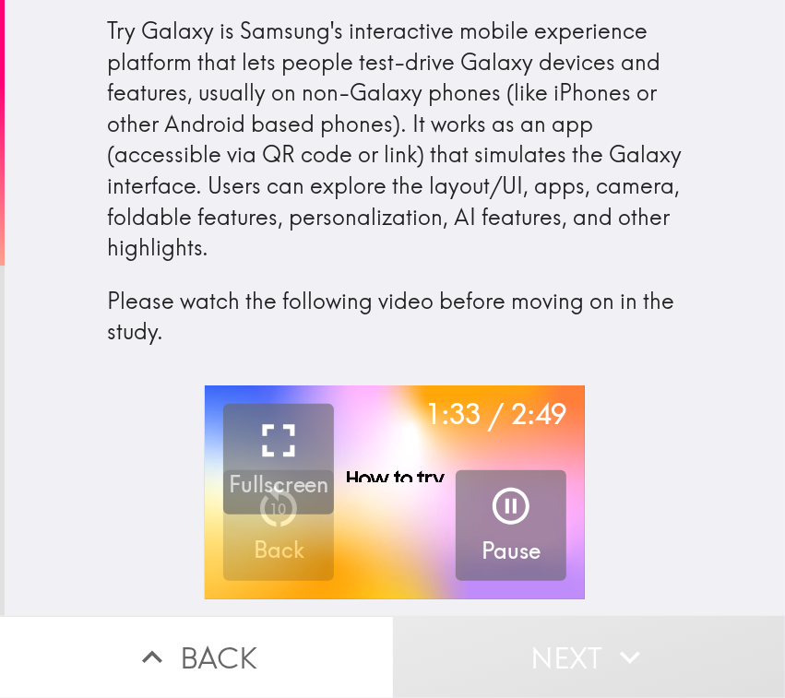
click at [615, 171] on div "Try Galaxy is Samsung's interactive mobile experience platform that lets people…" at bounding box center [394, 182] width 575 height 332
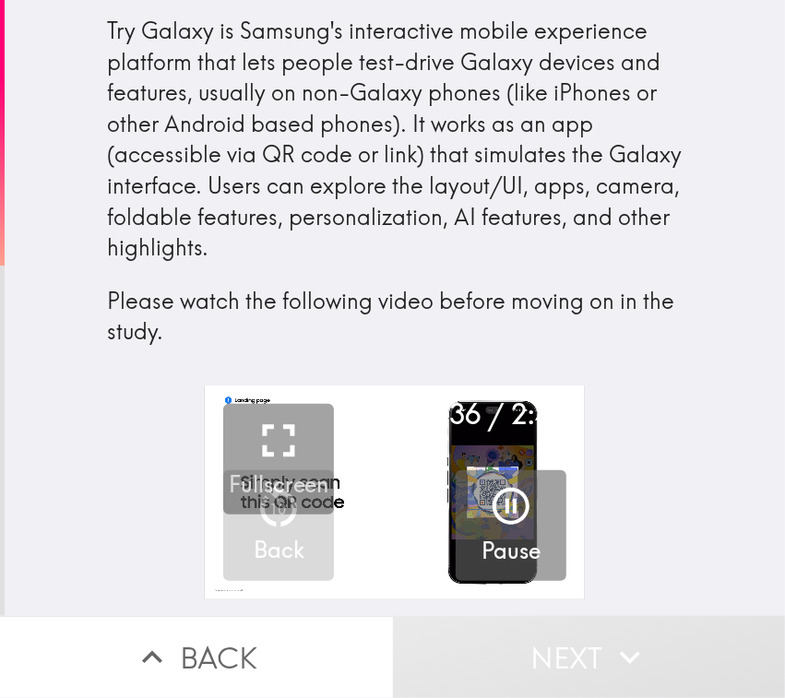
click at [627, 185] on div "Try Galaxy is Samsung's interactive mobile experience platform that lets people…" at bounding box center [394, 182] width 575 height 332
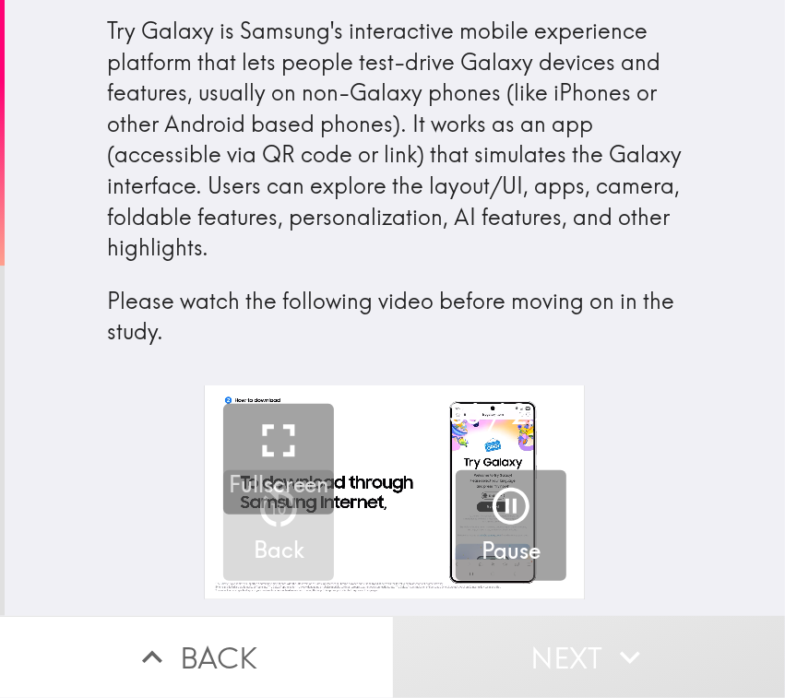
click at [627, 231] on div "Try Galaxy is Samsung's interactive mobile experience platform that lets people…" at bounding box center [395, 192] width 780 height 385
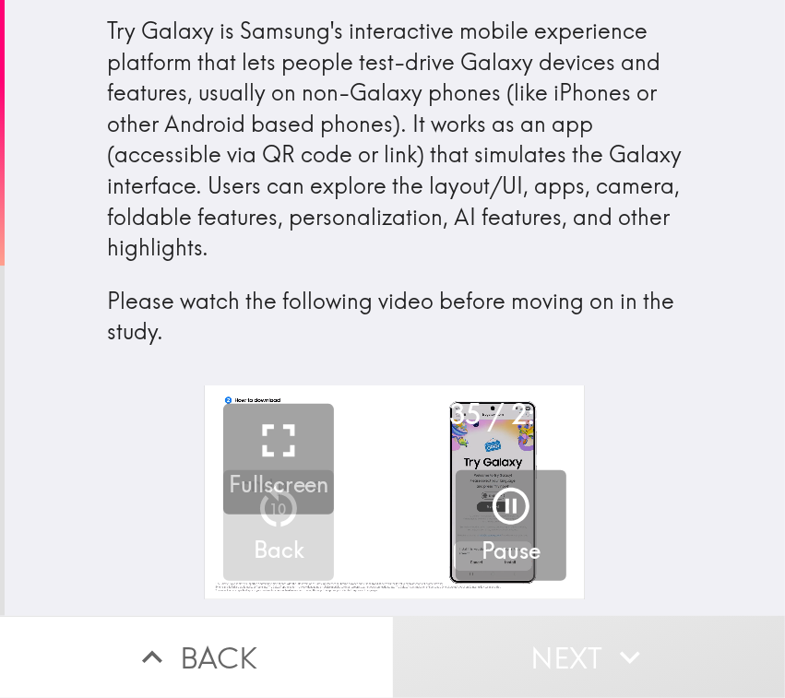
click at [627, 112] on div "Try Galaxy is Samsung's interactive mobile experience platform that lets people…" at bounding box center [394, 182] width 575 height 332
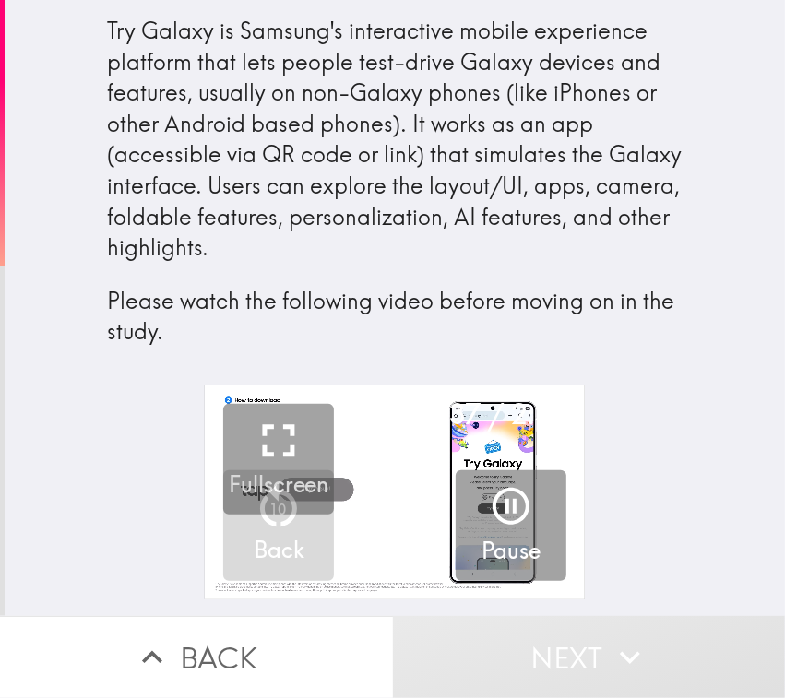
click at [627, 171] on div "Try Galaxy is Samsung's interactive mobile experience platform that lets people…" at bounding box center [395, 192] width 780 height 385
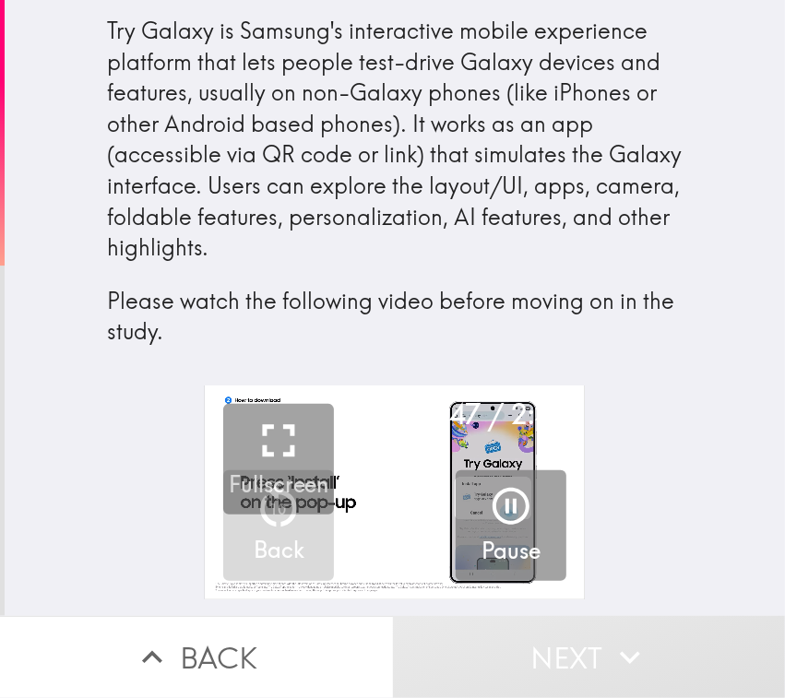
click at [600, 215] on div "Try Galaxy is Samsung's interactive mobile experience platform that lets people…" at bounding box center [394, 182] width 575 height 332
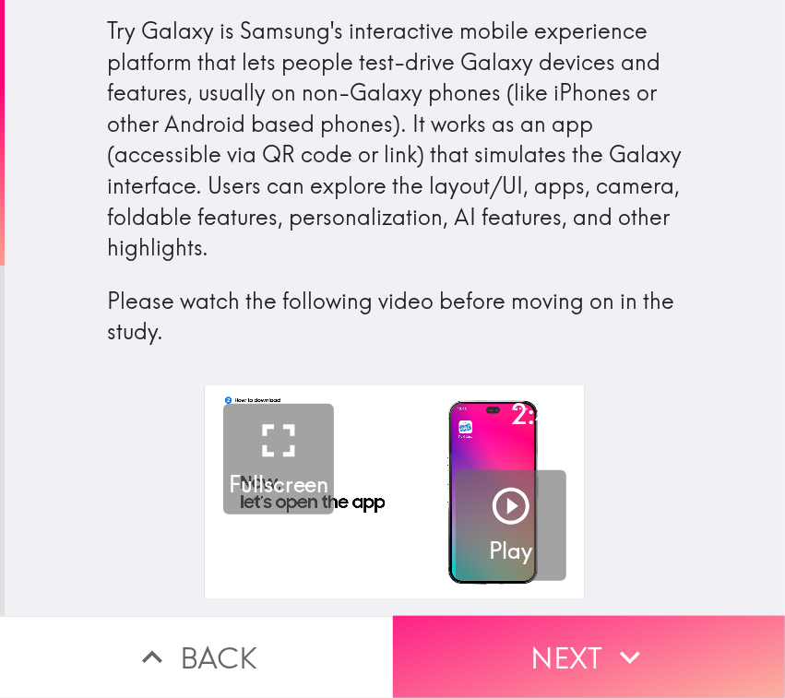
click at [609, 558] on icon "button" at bounding box center [629, 657] width 41 height 41
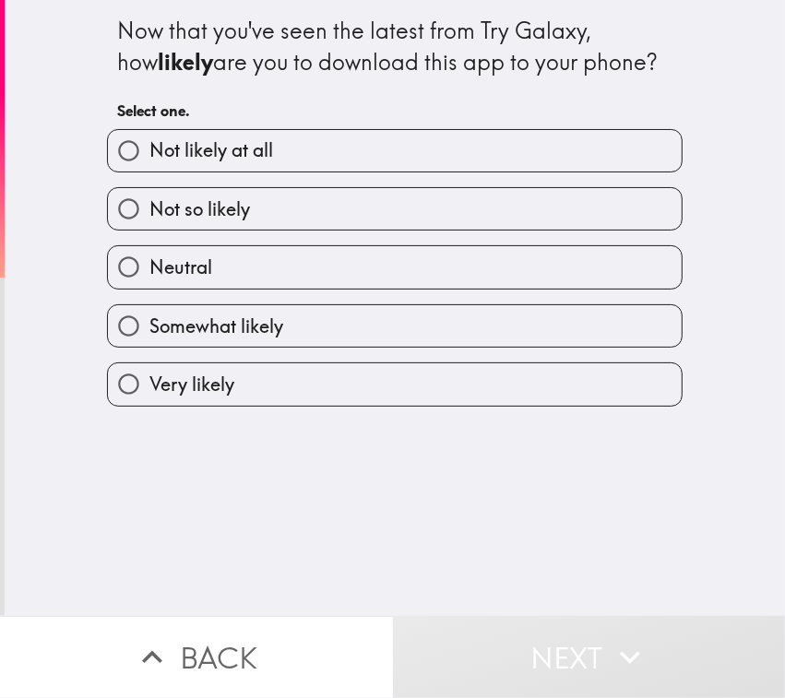
click at [217, 393] on span "Very likely" at bounding box center [191, 385] width 85 height 26
click at [149, 393] on input "Very likely" at bounding box center [128, 383] width 41 height 41
radio input "true"
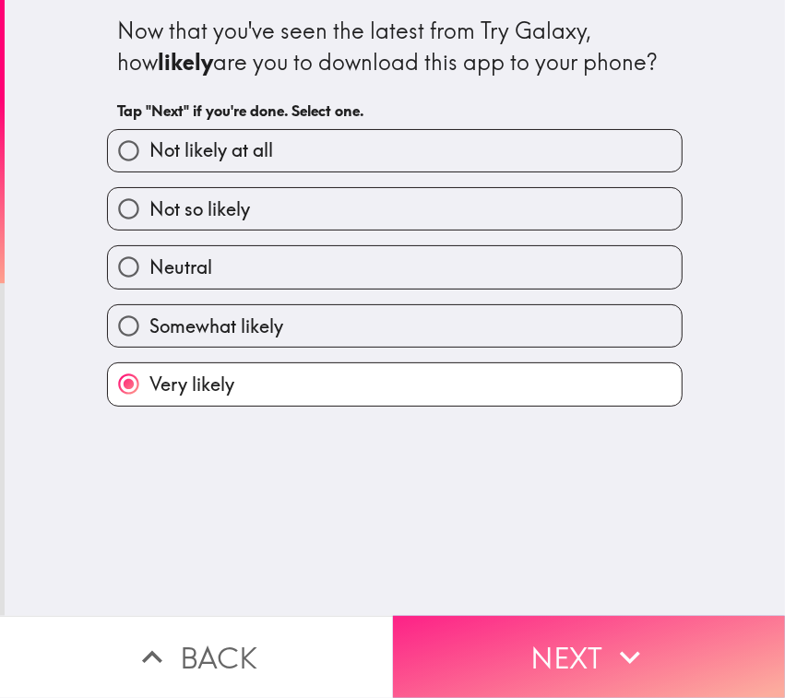
drag, startPoint x: 527, startPoint y: 639, endPoint x: 546, endPoint y: 634, distance: 19.0
click at [527, 558] on button "Next" at bounding box center [589, 657] width 393 height 82
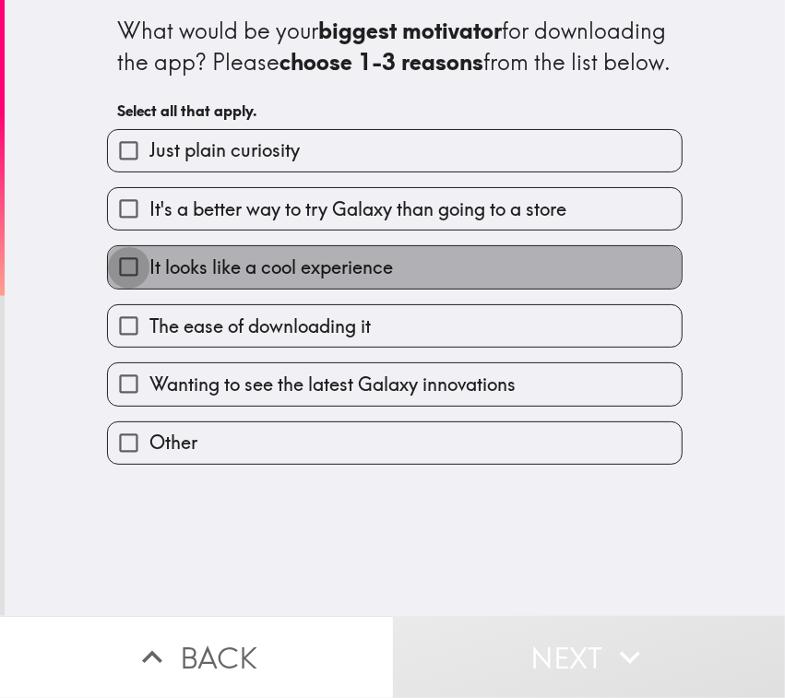
click at [123, 288] on input "It looks like a cool experience" at bounding box center [128, 266] width 41 height 41
checkbox input "true"
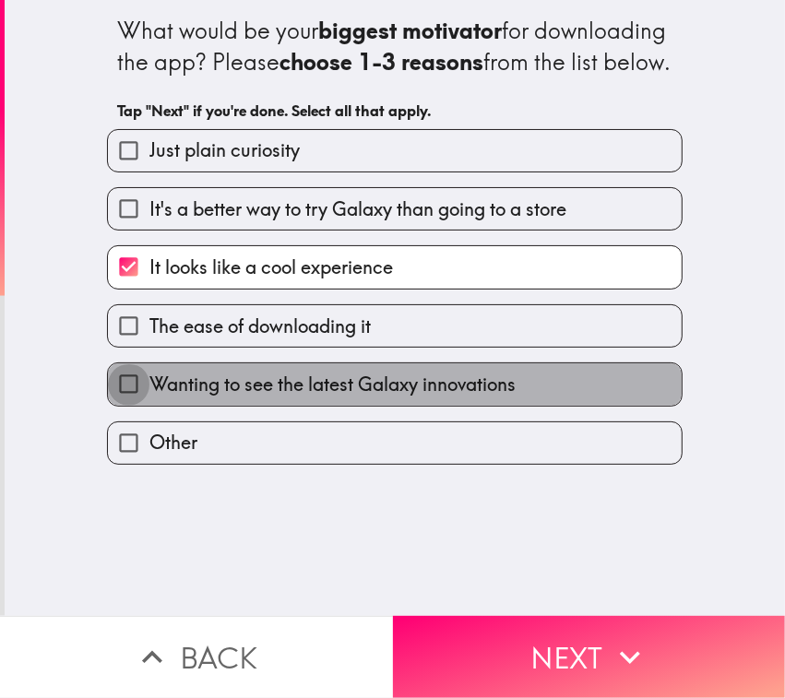
click at [113, 405] on input "Wanting to see the latest Galaxy innovations" at bounding box center [128, 383] width 41 height 41
checkbox input "true"
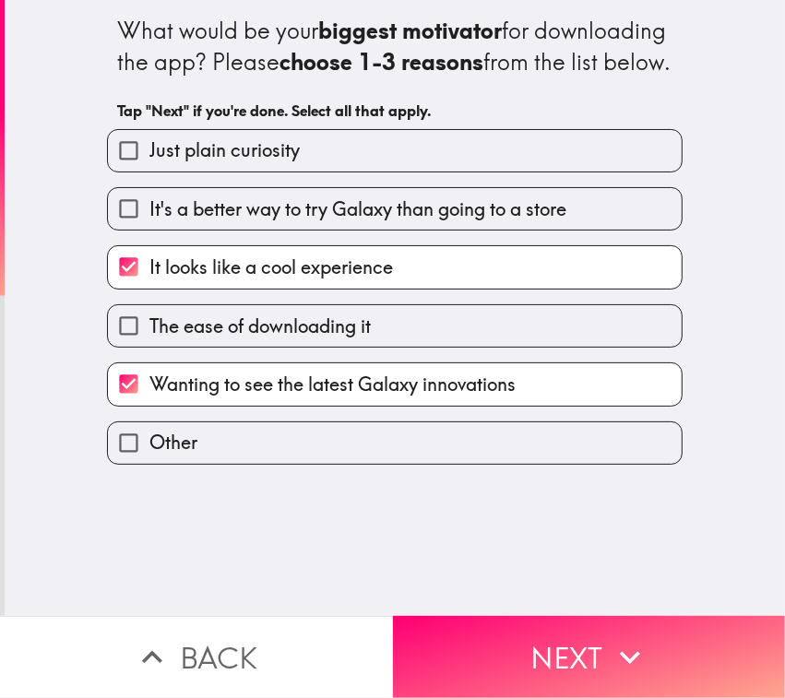
click at [116, 230] on input "It's a better way to try Galaxy than going to a store" at bounding box center [128, 208] width 41 height 41
checkbox input "true"
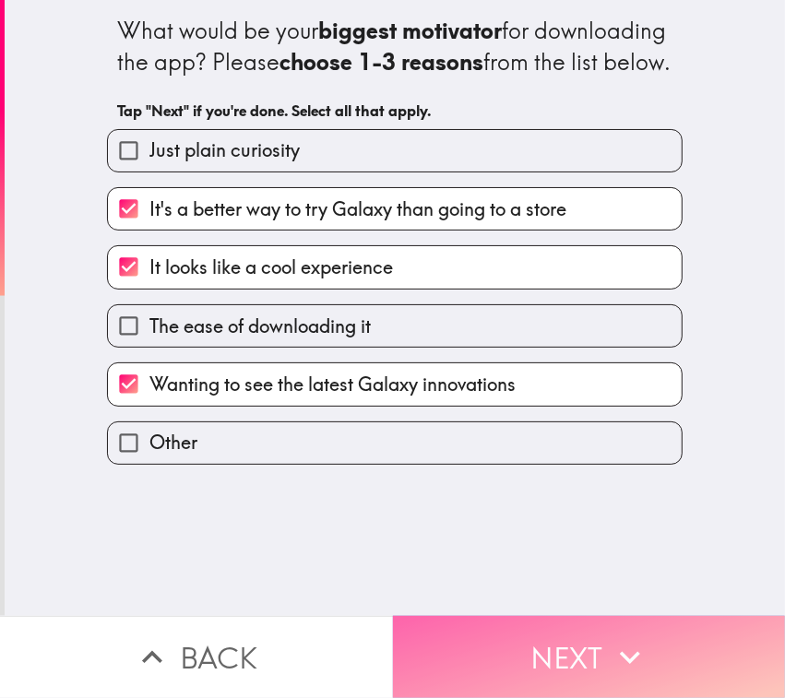
drag, startPoint x: 550, startPoint y: 610, endPoint x: 540, endPoint y: 613, distance: 10.5
click at [549, 558] on button "Next" at bounding box center [589, 657] width 393 height 82
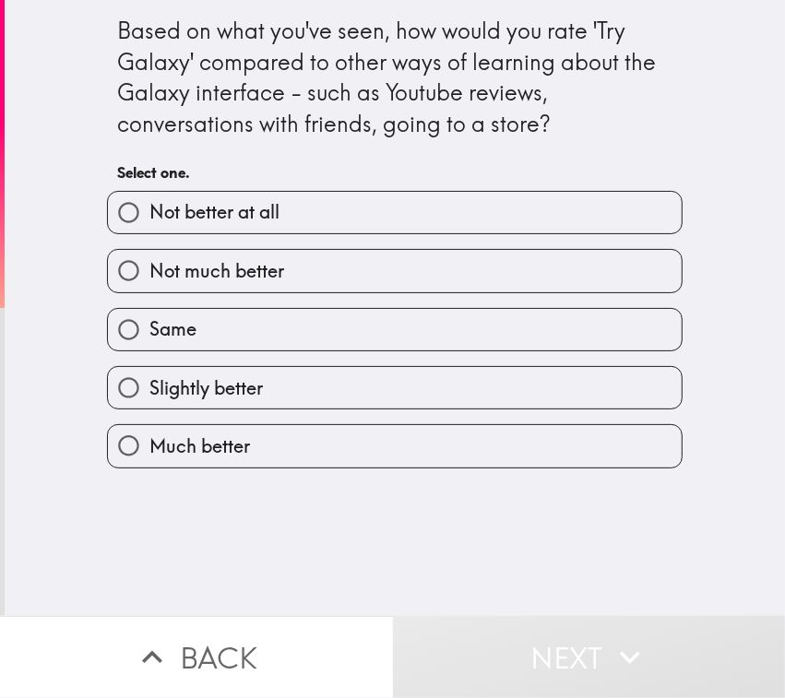
click at [266, 434] on label "Much better" at bounding box center [394, 445] width 573 height 41
click at [149, 434] on input "Much better" at bounding box center [128, 445] width 41 height 41
radio input "true"
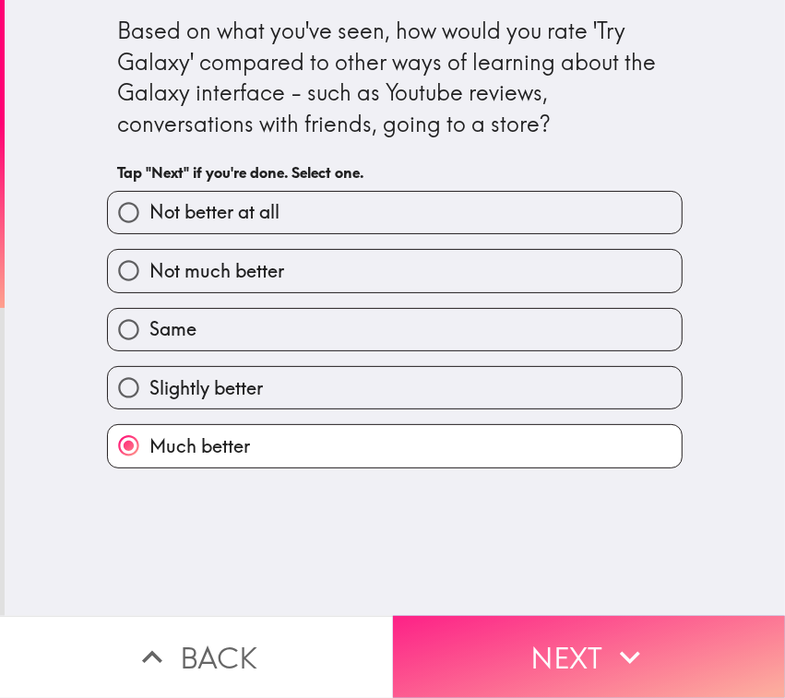
click at [554, 558] on button "Next" at bounding box center [589, 657] width 393 height 82
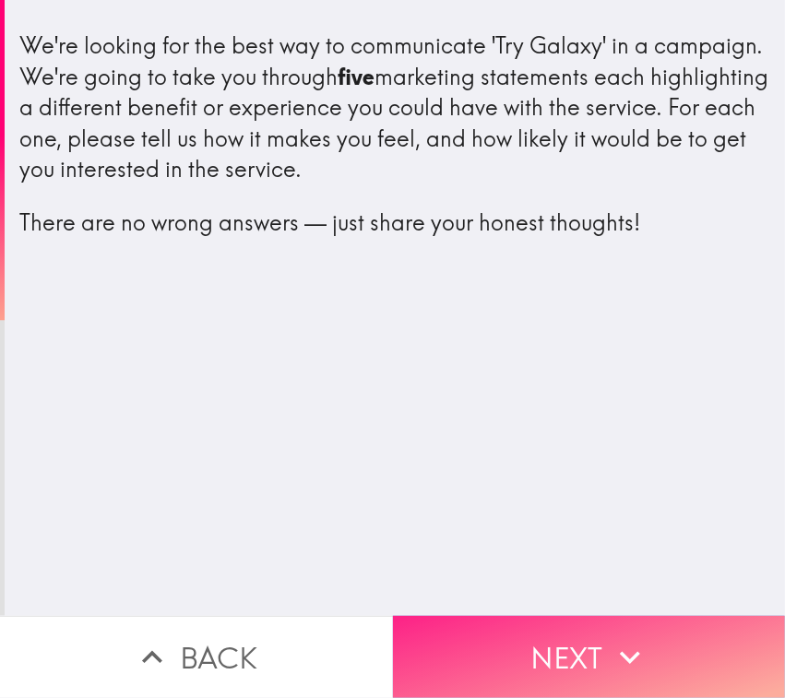
click at [545, 558] on button "Next" at bounding box center [589, 657] width 393 height 82
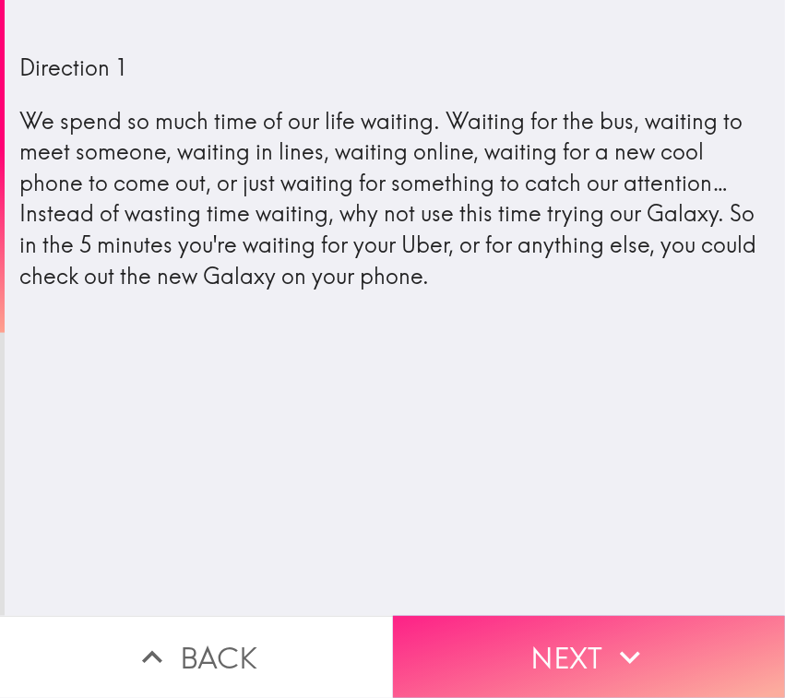
click at [524, 558] on button "Next" at bounding box center [589, 657] width 393 height 82
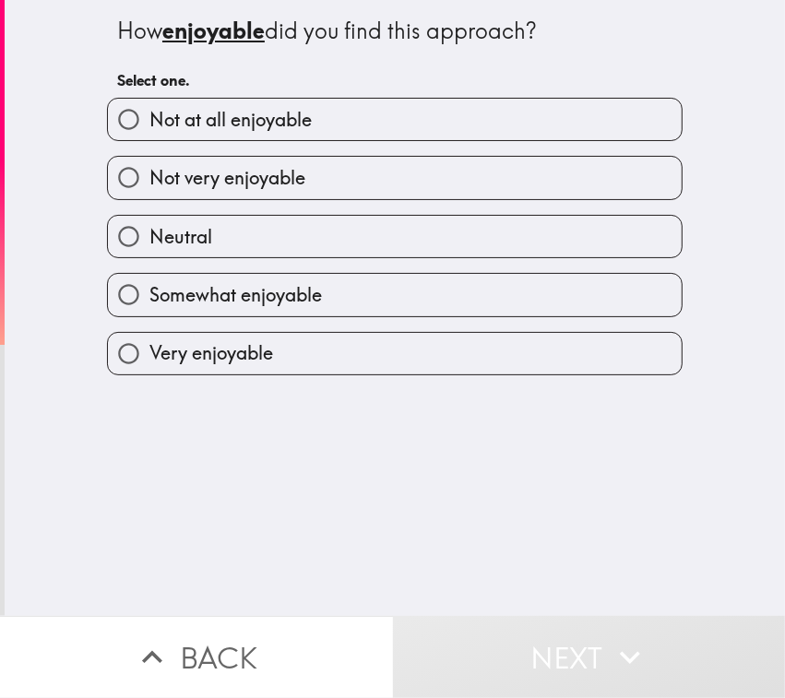
click at [267, 288] on span "Somewhat enjoyable" at bounding box center [235, 295] width 172 height 26
click at [149, 288] on input "Somewhat enjoyable" at bounding box center [128, 294] width 41 height 41
radio input "true"
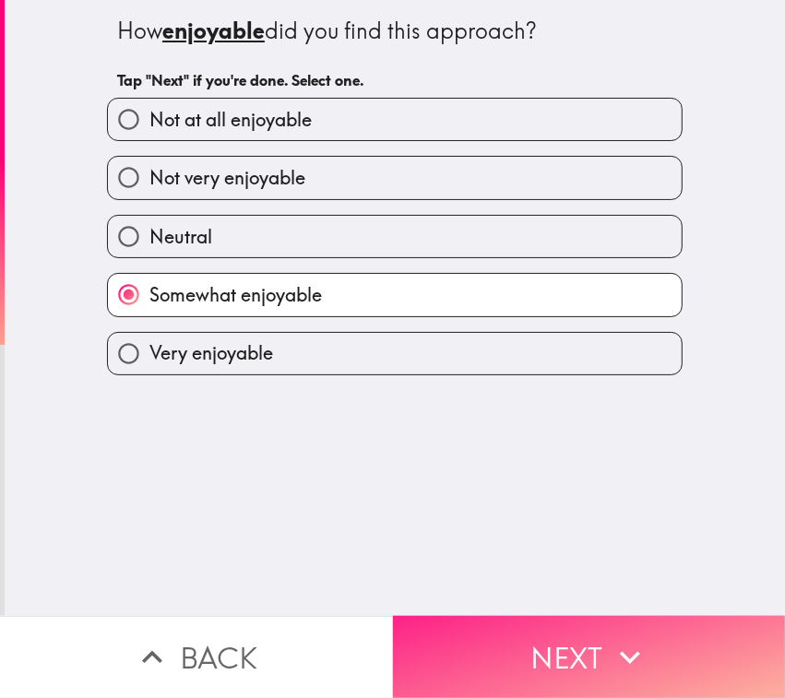
click at [591, 558] on button "Next" at bounding box center [589, 657] width 393 height 82
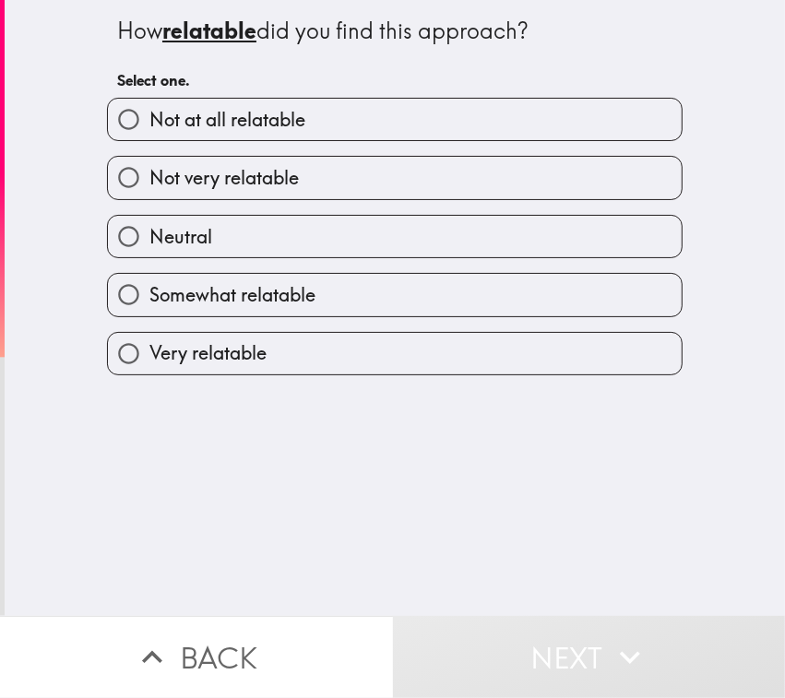
click at [256, 296] on span "Somewhat relatable" at bounding box center [232, 295] width 166 height 26
click at [149, 296] on input "Somewhat relatable" at bounding box center [128, 294] width 41 height 41
radio input "true"
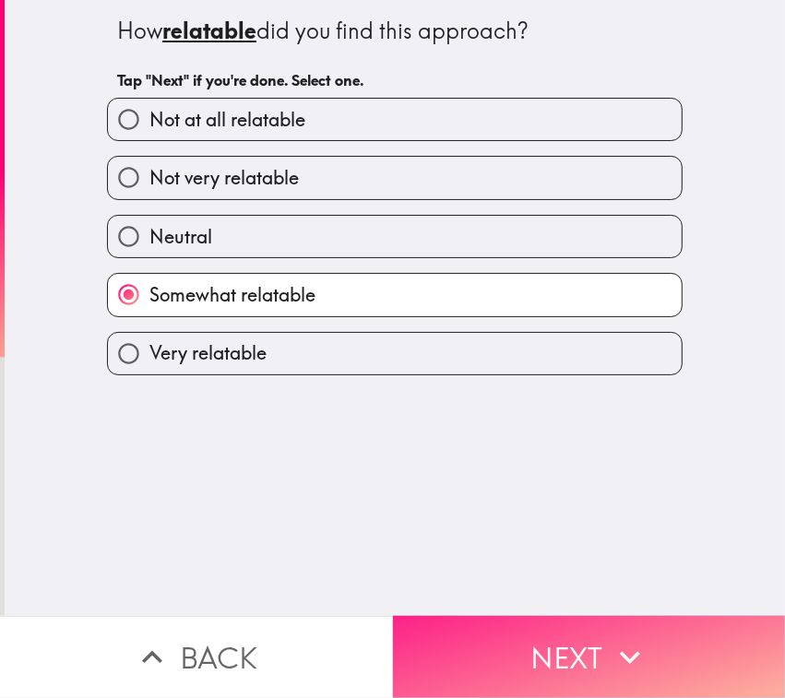
click at [615, 558] on icon "button" at bounding box center [629, 657] width 41 height 41
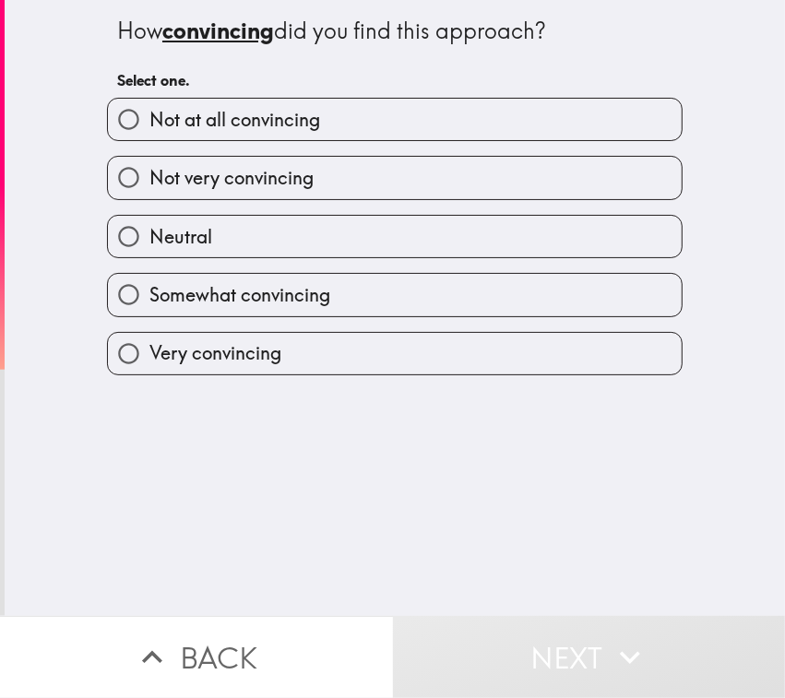
click at [260, 366] on span "Very convincing" at bounding box center [215, 353] width 132 height 26
click at [149, 366] on input "Very convincing" at bounding box center [128, 353] width 41 height 41
radio input "true"
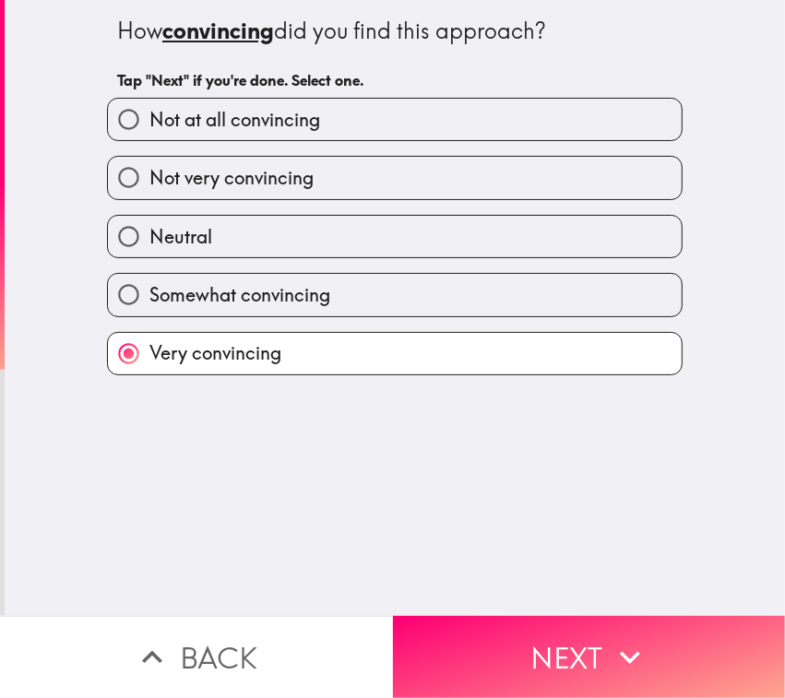
drag, startPoint x: 353, startPoint y: 278, endPoint x: 357, endPoint y: 293, distance: 15.2
click at [353, 279] on label "Somewhat convincing" at bounding box center [394, 294] width 573 height 41
click at [149, 279] on input "Somewhat convincing" at bounding box center [128, 294] width 41 height 41
radio input "true"
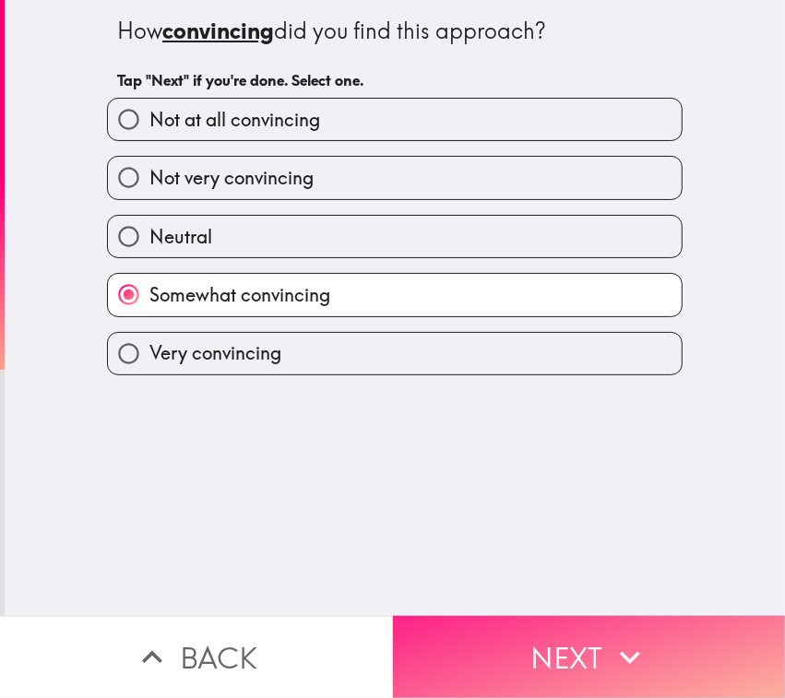
click at [609, 558] on button "Next" at bounding box center [589, 657] width 393 height 82
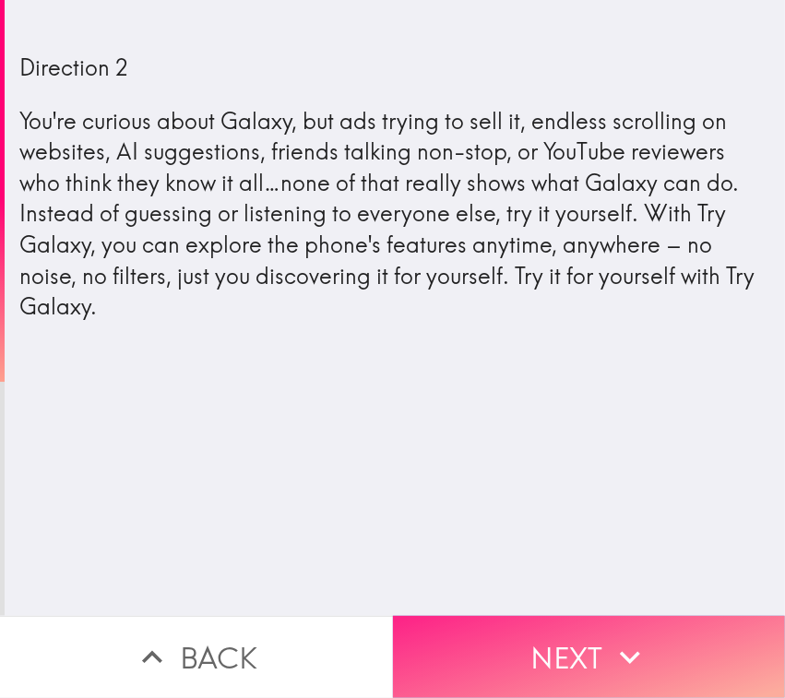
click at [528, 558] on button "Next" at bounding box center [589, 657] width 393 height 82
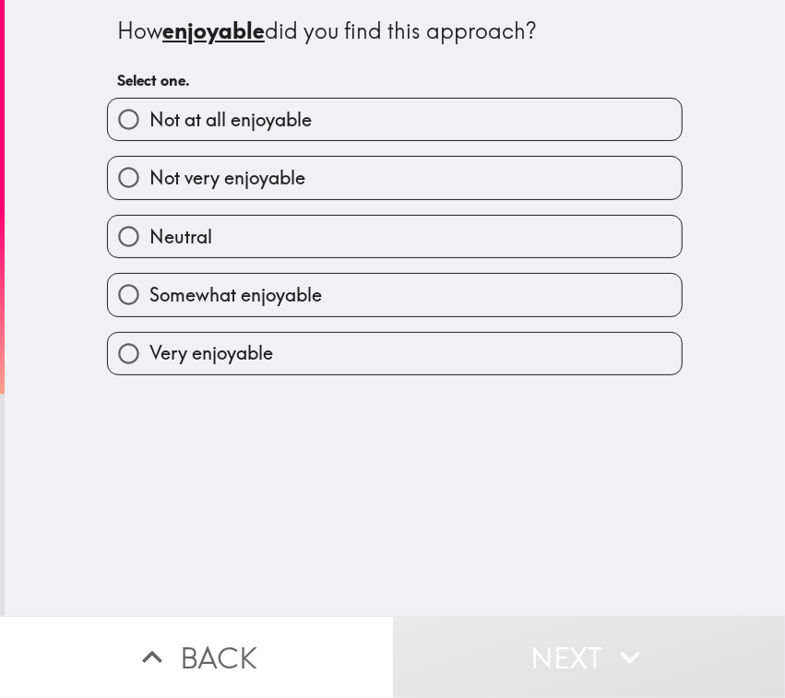
click at [312, 337] on label "Very enjoyable" at bounding box center [394, 353] width 573 height 41
click at [149, 337] on input "Very enjoyable" at bounding box center [128, 353] width 41 height 41
radio input "true"
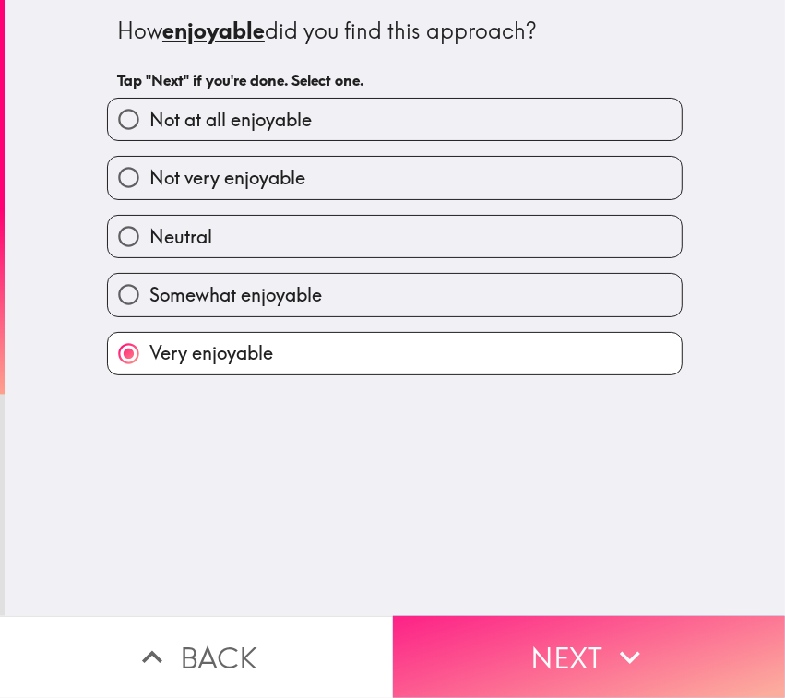
click at [532, 558] on button "Next" at bounding box center [589, 657] width 393 height 82
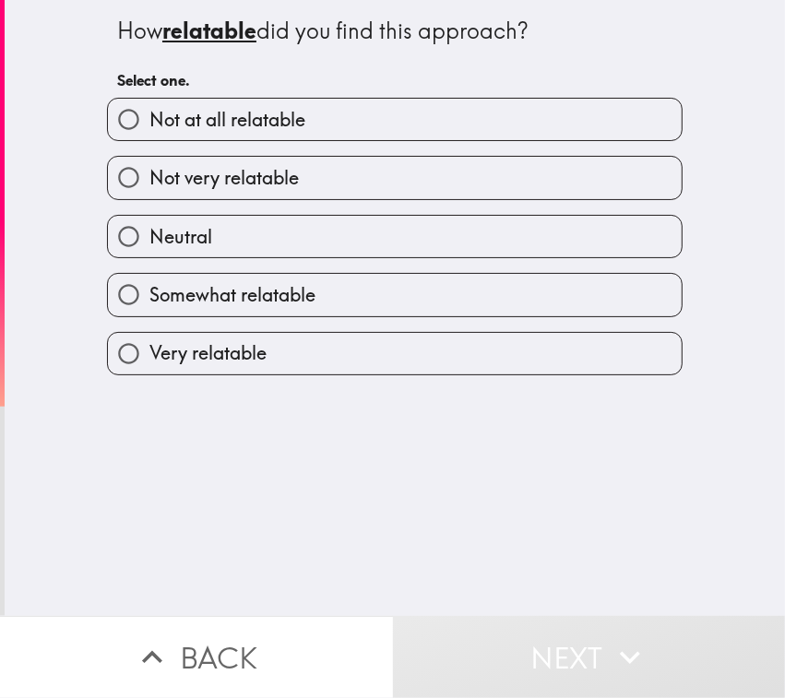
click at [301, 355] on label "Very relatable" at bounding box center [394, 353] width 573 height 41
click at [149, 355] on input "Very relatable" at bounding box center [128, 353] width 41 height 41
radio input "true"
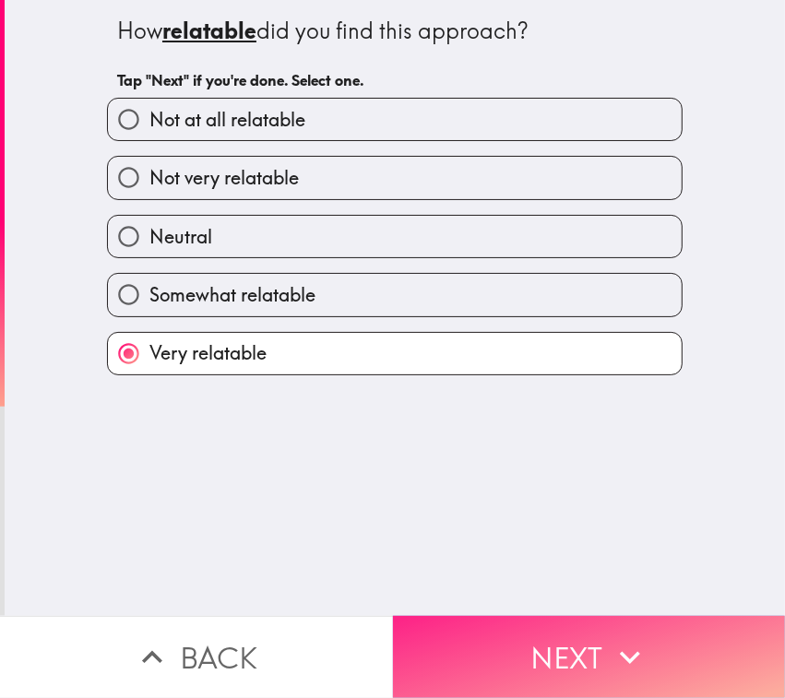
click at [609, 558] on icon "button" at bounding box center [629, 657] width 41 height 41
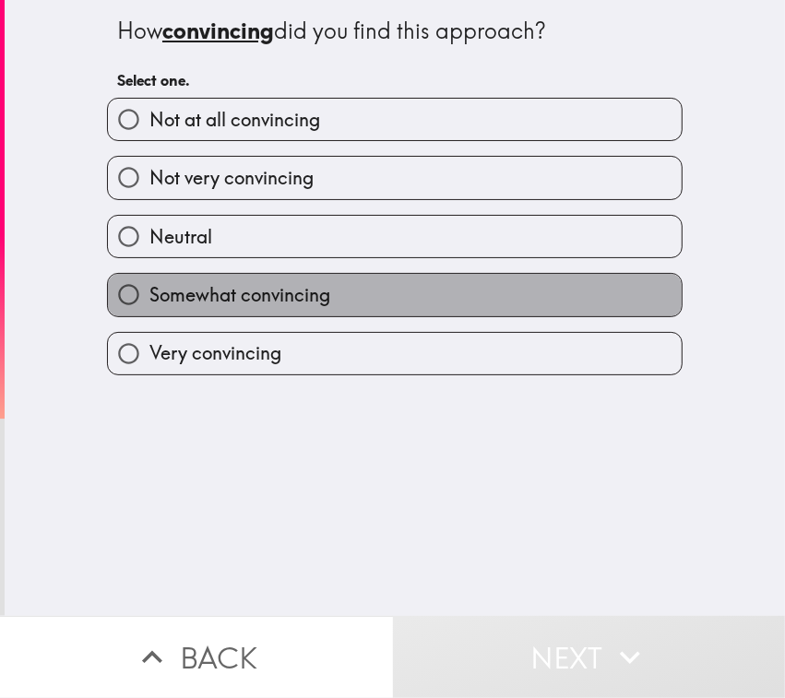
click at [410, 297] on label "Somewhat convincing" at bounding box center [394, 294] width 573 height 41
click at [149, 297] on input "Somewhat convincing" at bounding box center [128, 294] width 41 height 41
radio input "true"
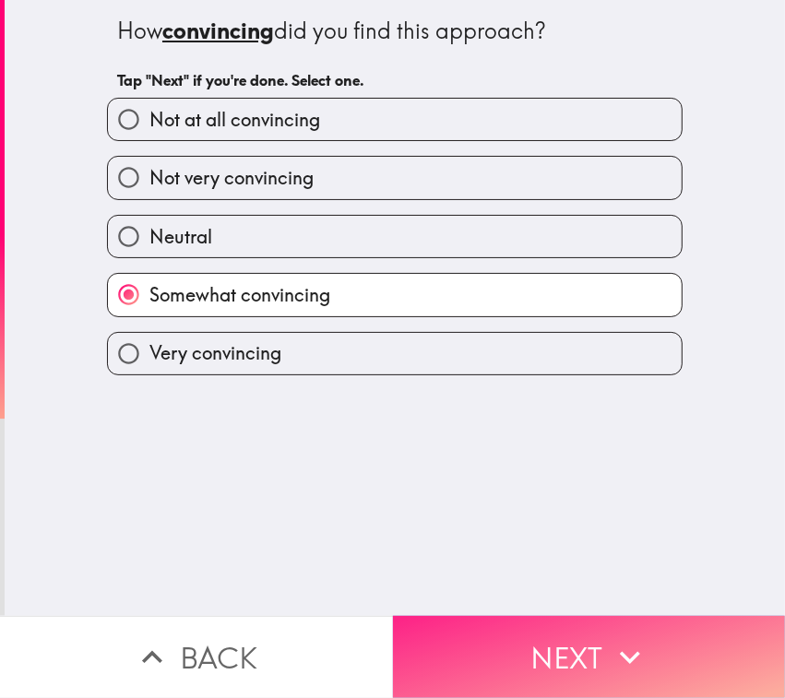
click at [494, 558] on button "Next" at bounding box center [589, 657] width 393 height 82
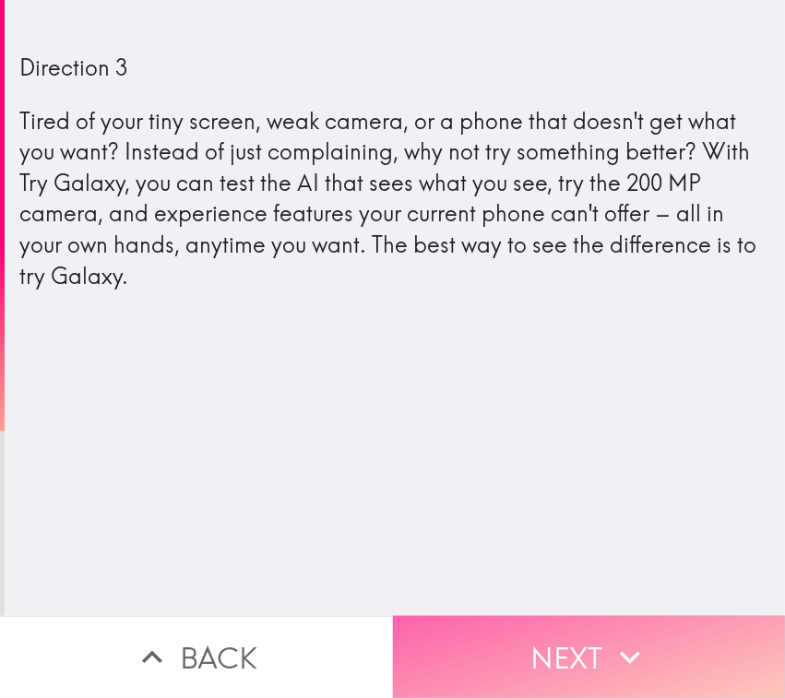
click at [516, 558] on button "Next" at bounding box center [589, 657] width 393 height 82
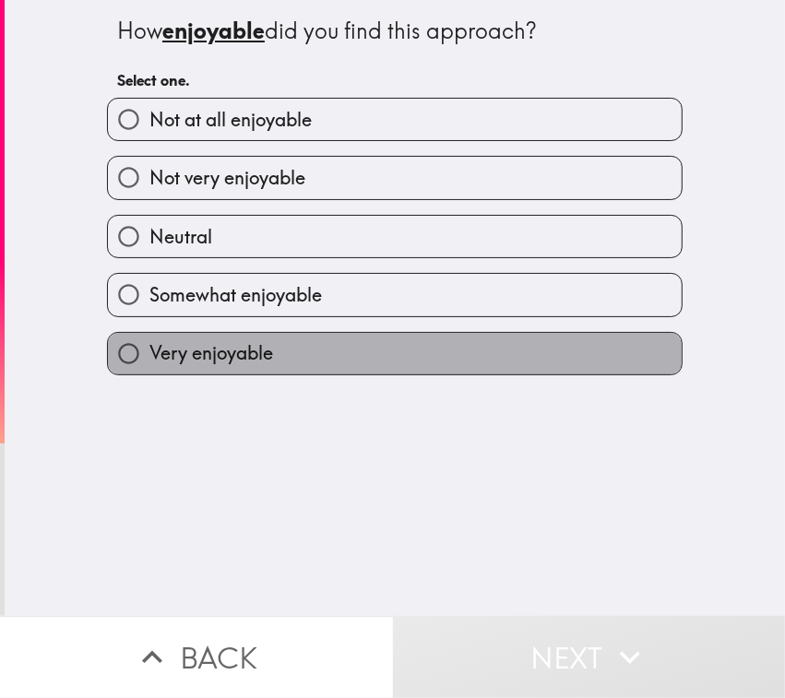
click at [226, 361] on span "Very enjoyable" at bounding box center [211, 353] width 124 height 26
click at [149, 361] on input "Very enjoyable" at bounding box center [128, 353] width 41 height 41
radio input "true"
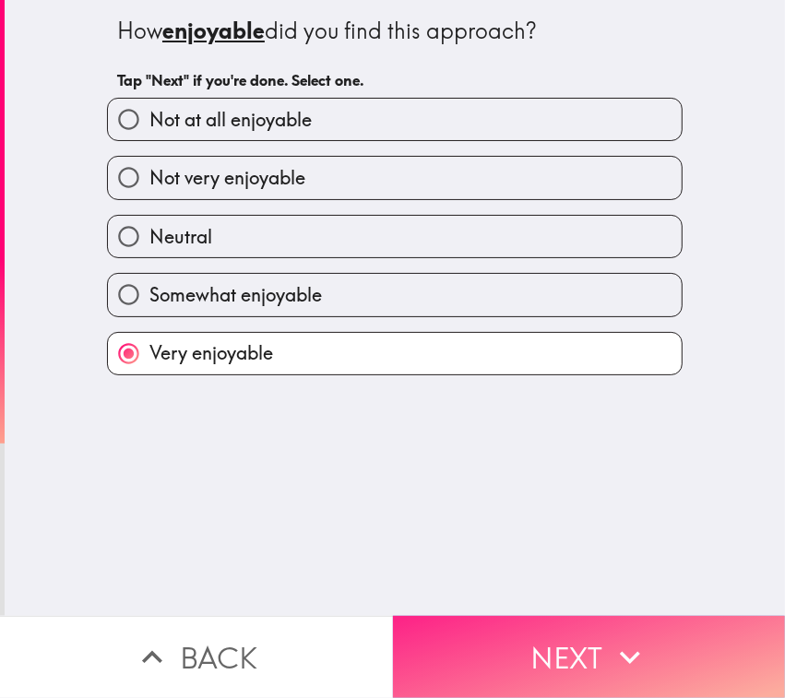
click at [490, 558] on button "Next" at bounding box center [589, 657] width 393 height 82
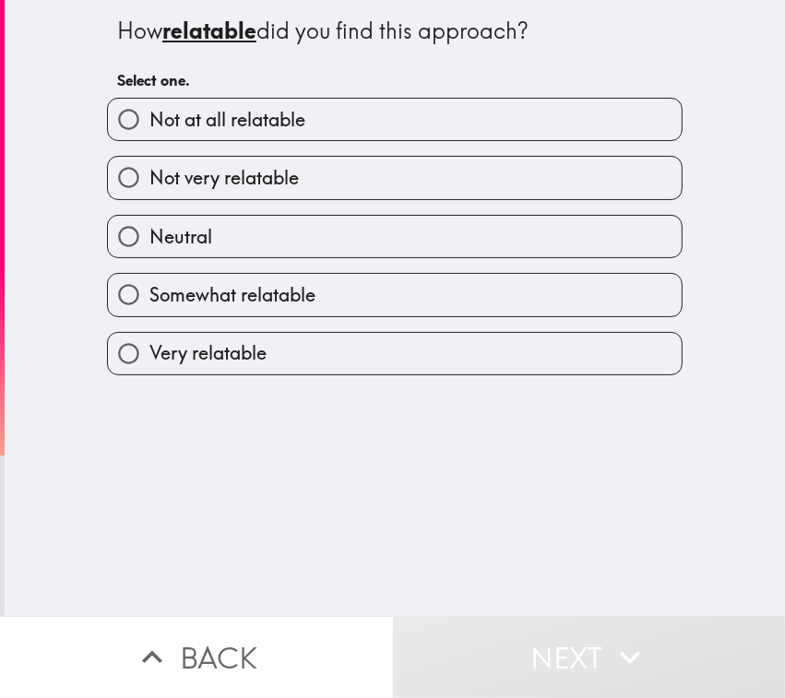
click at [274, 362] on label "Very relatable" at bounding box center [394, 353] width 573 height 41
click at [149, 362] on input "Very relatable" at bounding box center [128, 353] width 41 height 41
radio input "true"
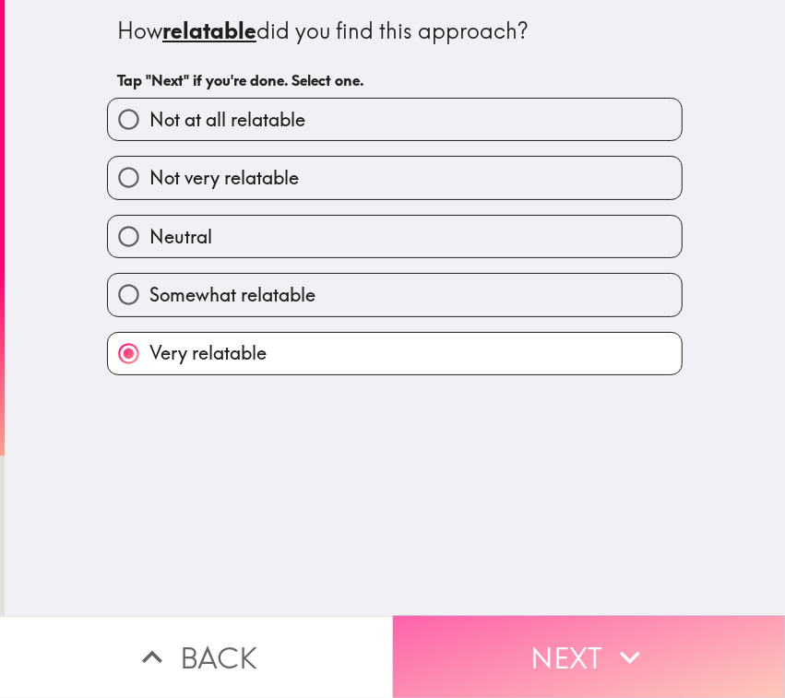
click at [519, 558] on button "Next" at bounding box center [589, 657] width 393 height 82
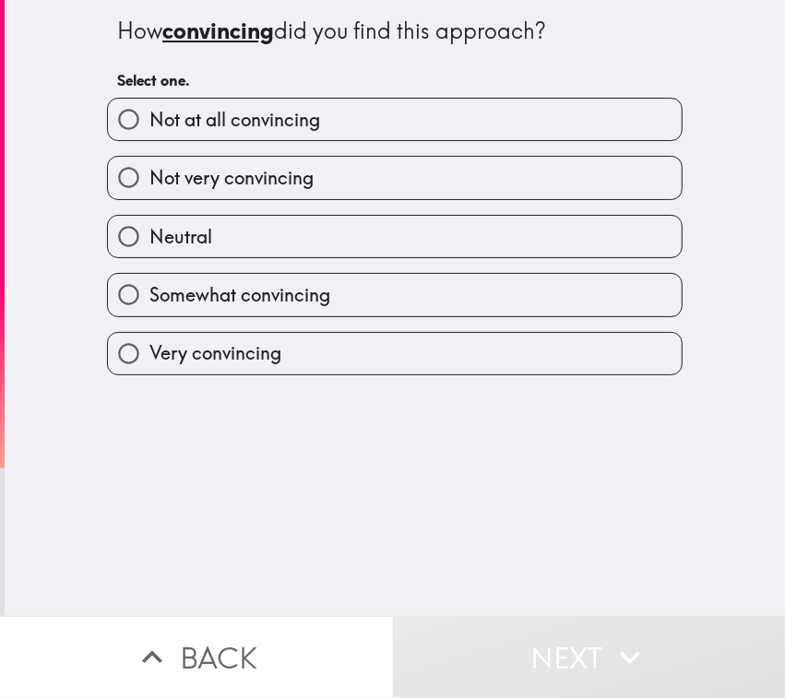
click at [218, 361] on span "Very convincing" at bounding box center [215, 353] width 132 height 26
click at [149, 361] on input "Very convincing" at bounding box center [128, 353] width 41 height 41
radio input "true"
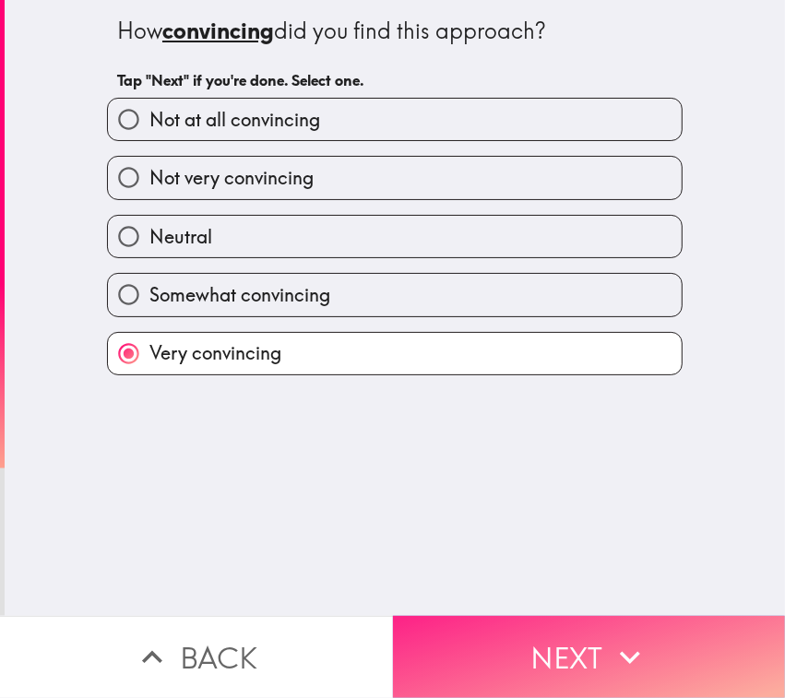
click at [621, 558] on button "Next" at bounding box center [589, 657] width 393 height 82
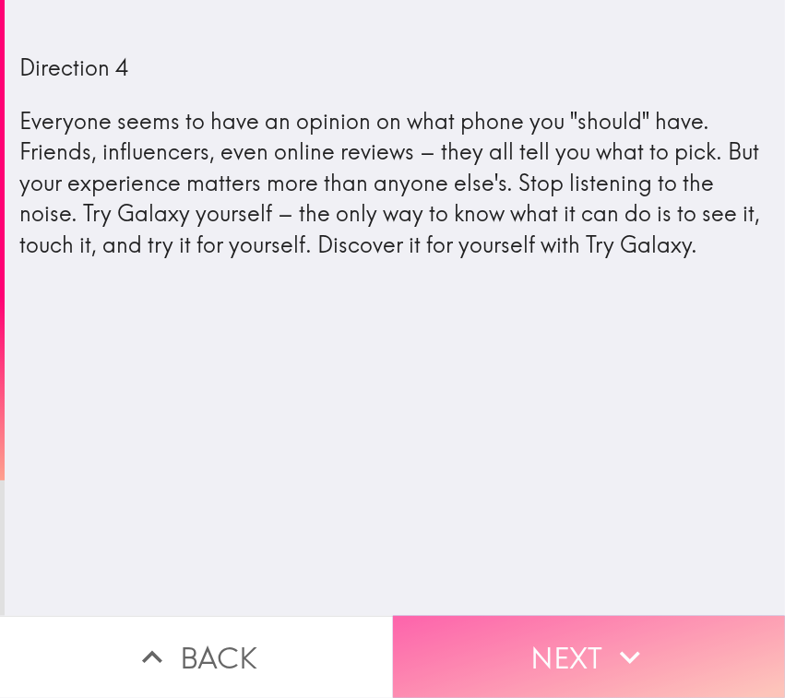
click at [545, 558] on button "Next" at bounding box center [589, 657] width 393 height 82
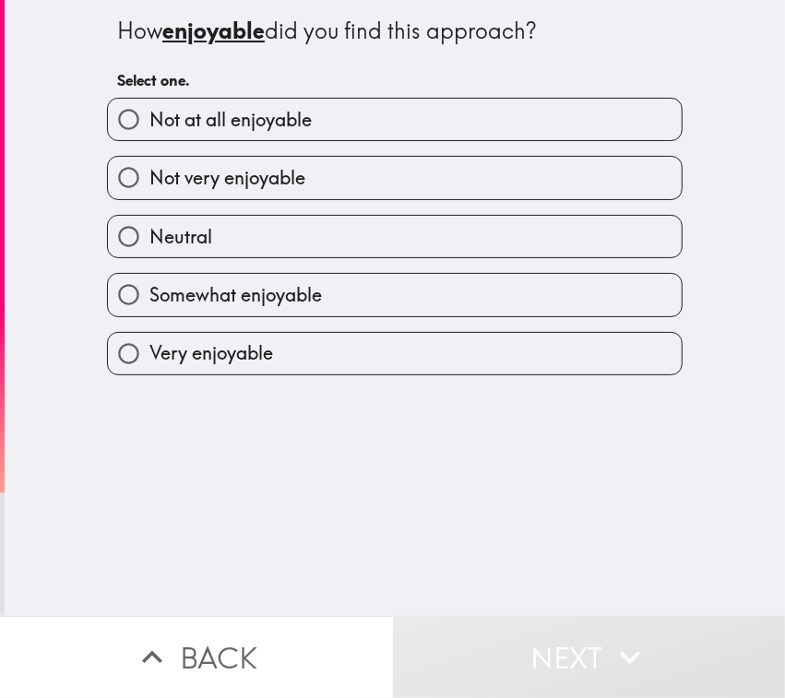
click at [198, 242] on label "Neutral" at bounding box center [394, 236] width 573 height 41
click at [149, 242] on input "Neutral" at bounding box center [128, 236] width 41 height 41
radio input "true"
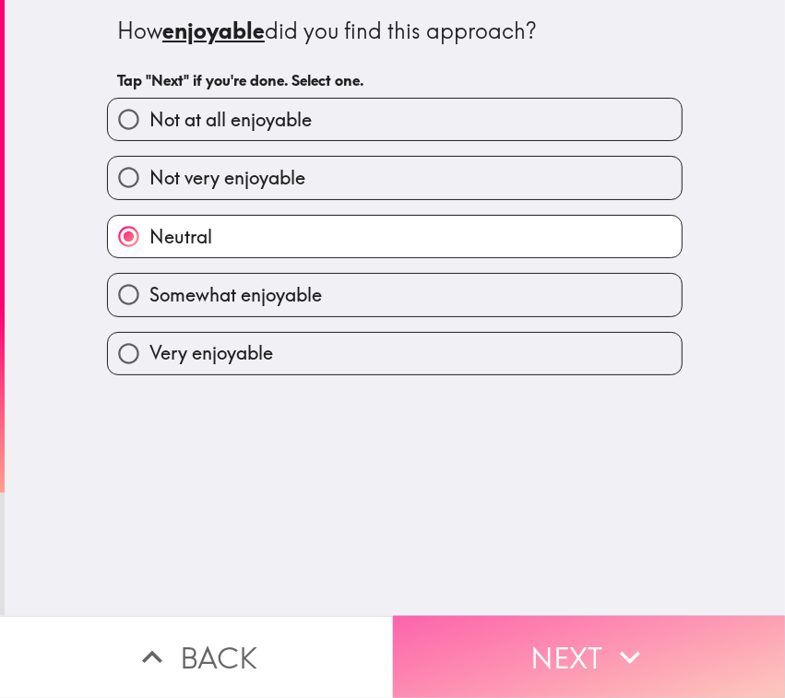
click at [504, 558] on button "Next" at bounding box center [589, 657] width 393 height 82
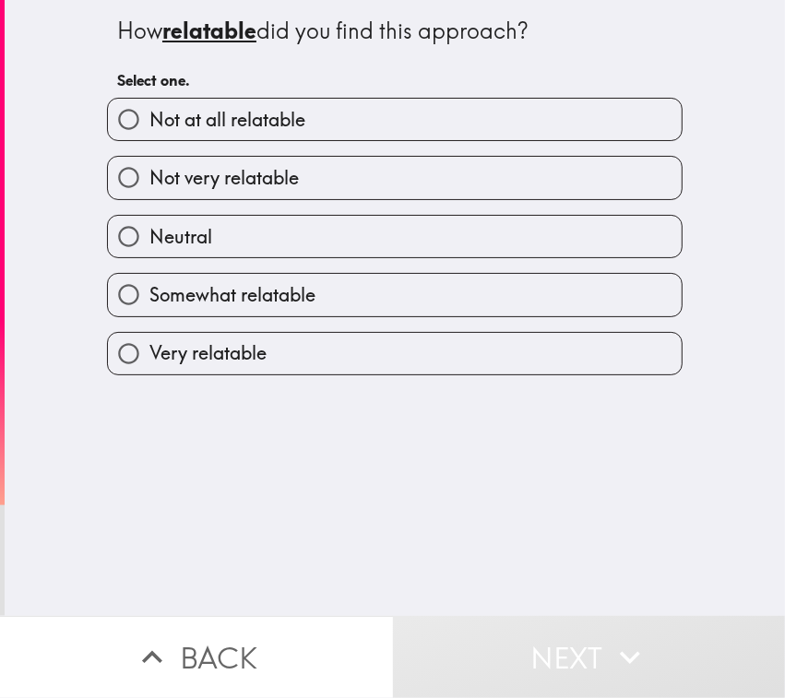
click at [260, 252] on label "Neutral" at bounding box center [394, 236] width 573 height 41
click at [149, 252] on input "Neutral" at bounding box center [128, 236] width 41 height 41
radio input "true"
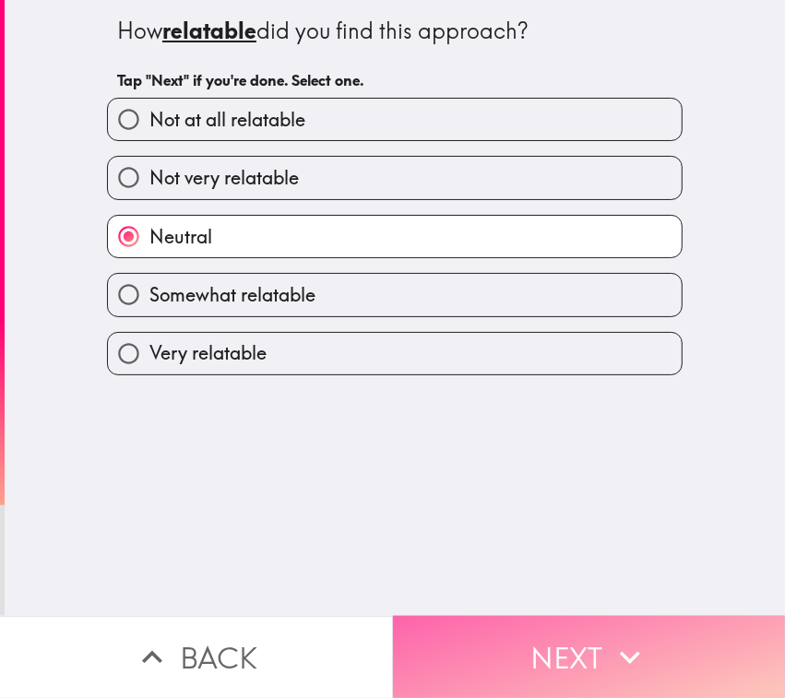
click at [569, 558] on button "Next" at bounding box center [589, 657] width 393 height 82
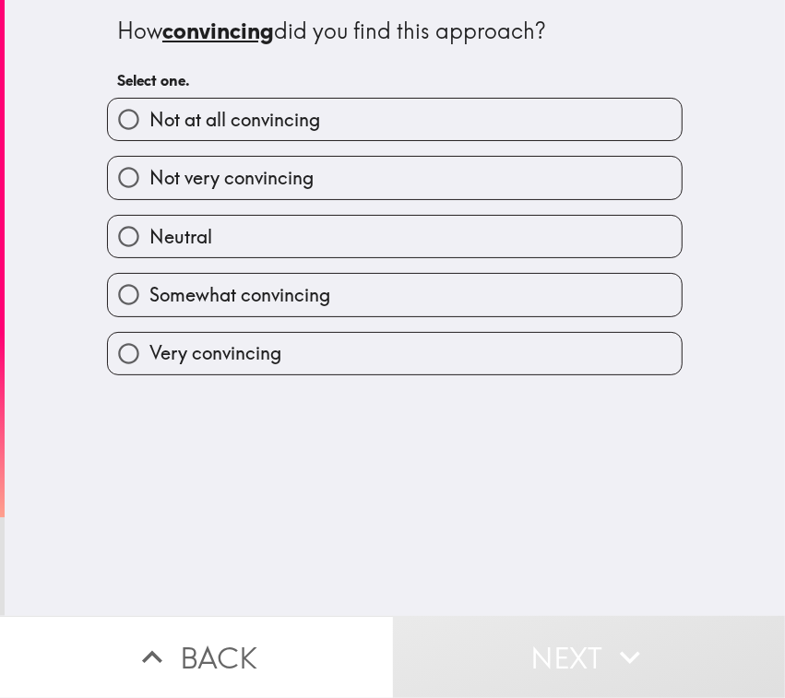
click at [258, 191] on span "Not very convincing" at bounding box center [231, 178] width 164 height 26
click at [149, 191] on input "Not very convincing" at bounding box center [128, 177] width 41 height 41
radio input "true"
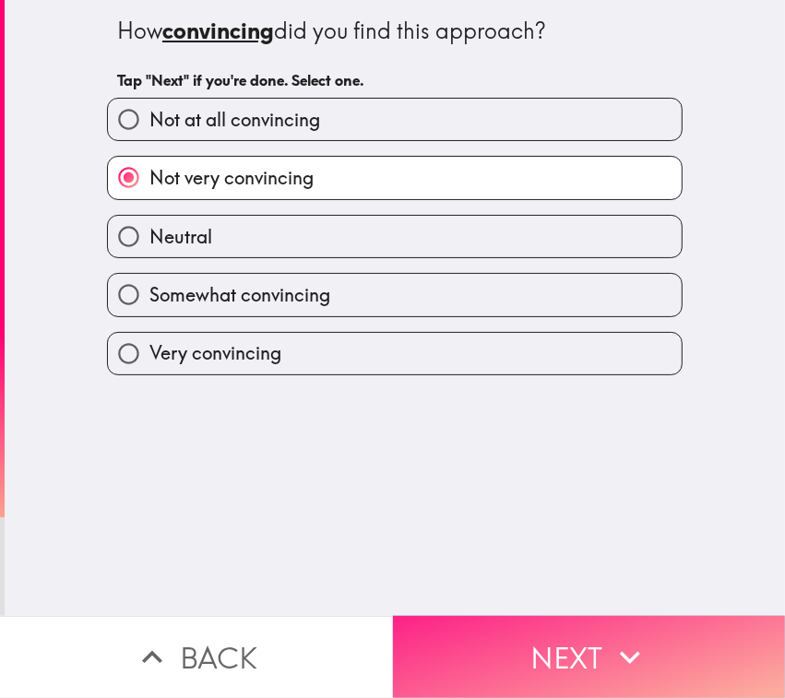
click at [546, 558] on button "Next" at bounding box center [589, 657] width 393 height 82
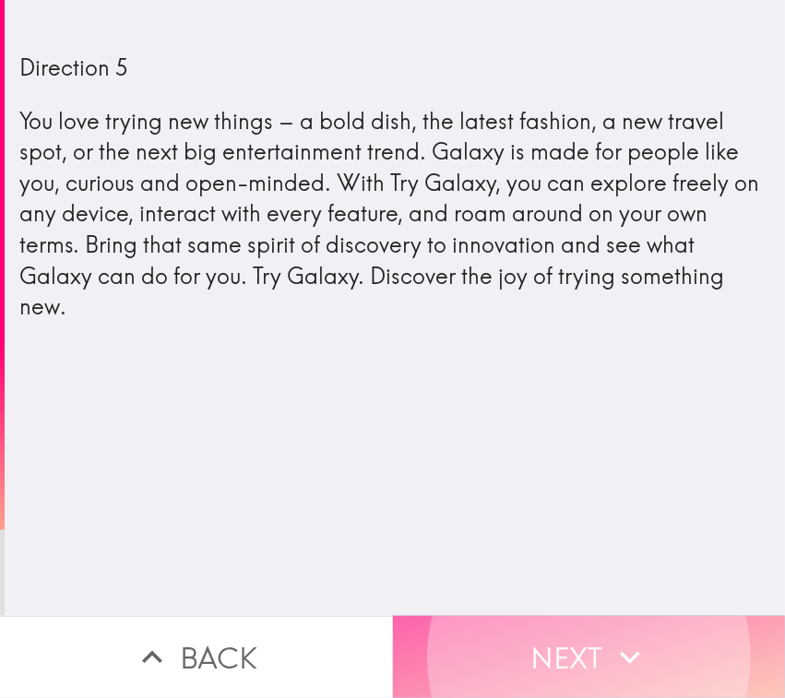
click at [592, 558] on button "Next" at bounding box center [589, 657] width 393 height 82
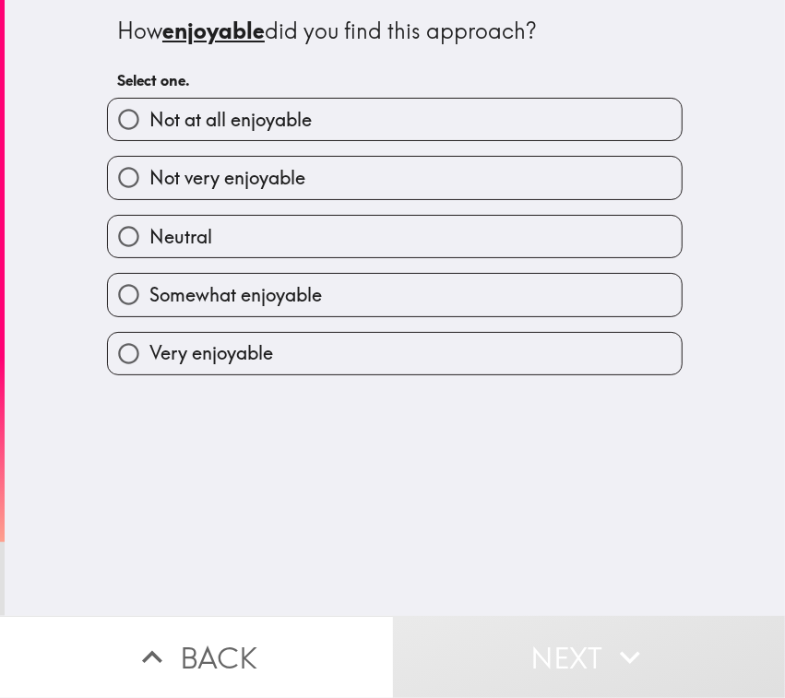
click at [337, 357] on label "Very enjoyable" at bounding box center [394, 353] width 573 height 41
click at [149, 357] on input "Very enjoyable" at bounding box center [128, 353] width 41 height 41
radio input "true"
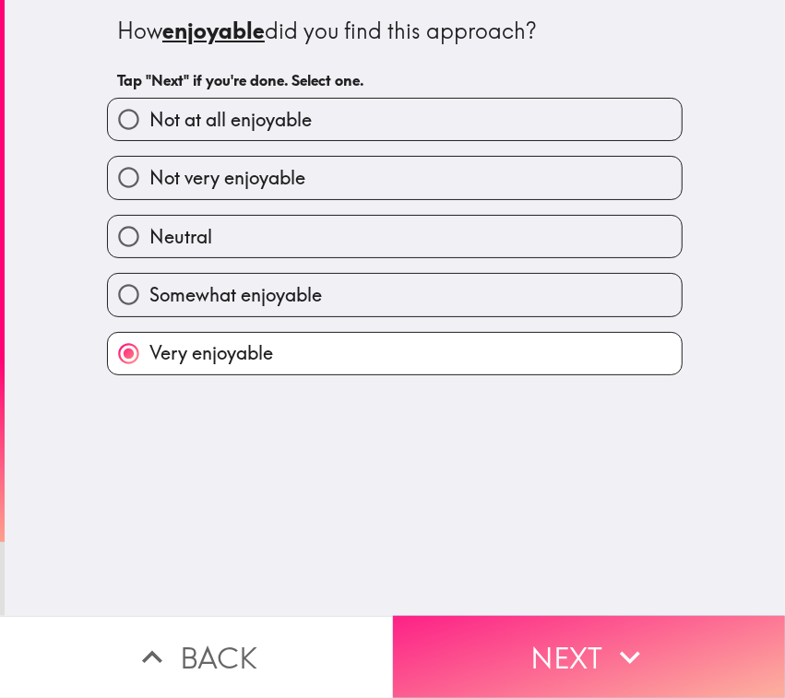
click at [537, 558] on button "Next" at bounding box center [589, 657] width 393 height 82
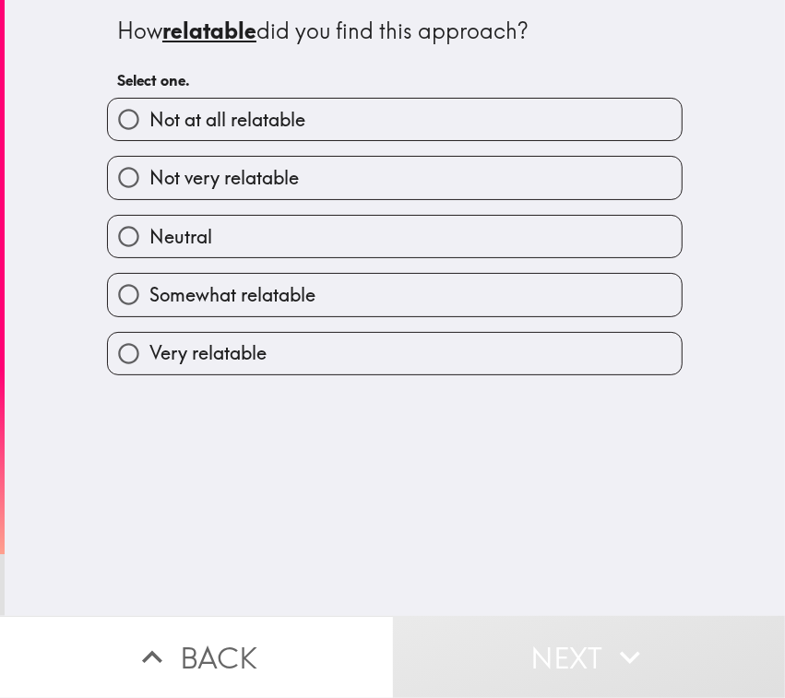
drag, startPoint x: 392, startPoint y: 364, endPoint x: 427, endPoint y: 394, distance: 45.8
click at [393, 364] on label "Very relatable" at bounding box center [394, 353] width 573 height 41
click at [149, 364] on input "Very relatable" at bounding box center [128, 353] width 41 height 41
radio input "true"
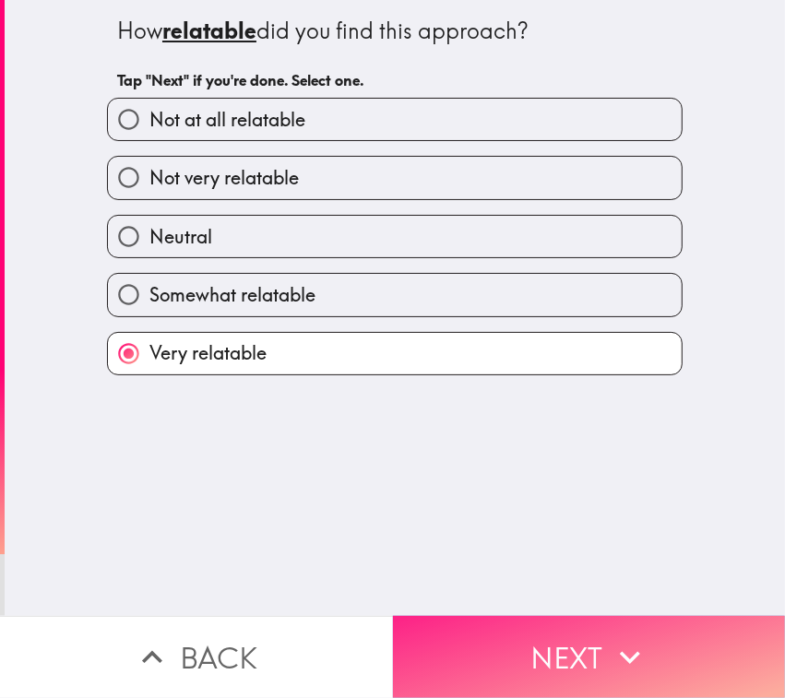
click at [491, 558] on button "Next" at bounding box center [589, 657] width 393 height 82
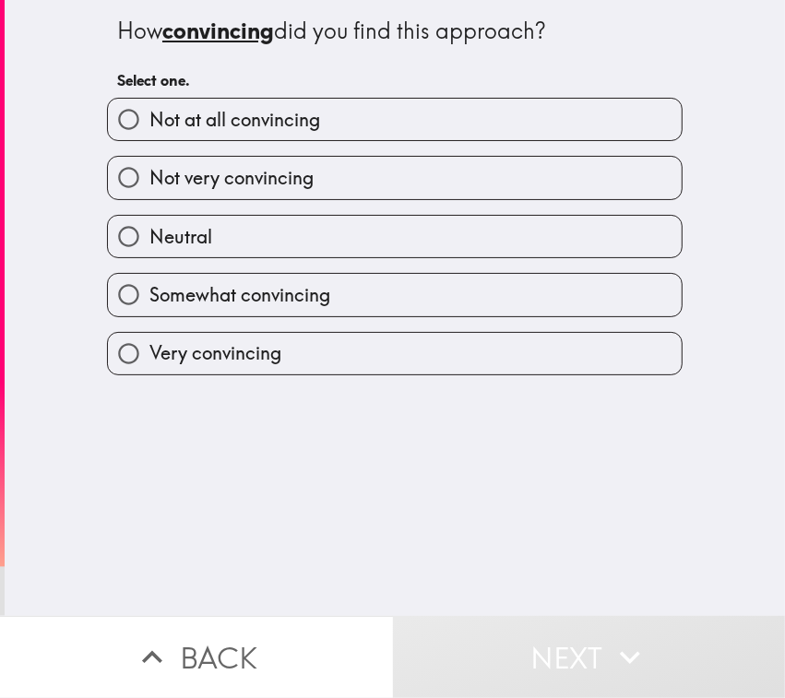
click at [343, 351] on label "Very convincing" at bounding box center [394, 353] width 573 height 41
click at [149, 351] on input "Very convincing" at bounding box center [128, 353] width 41 height 41
radio input "true"
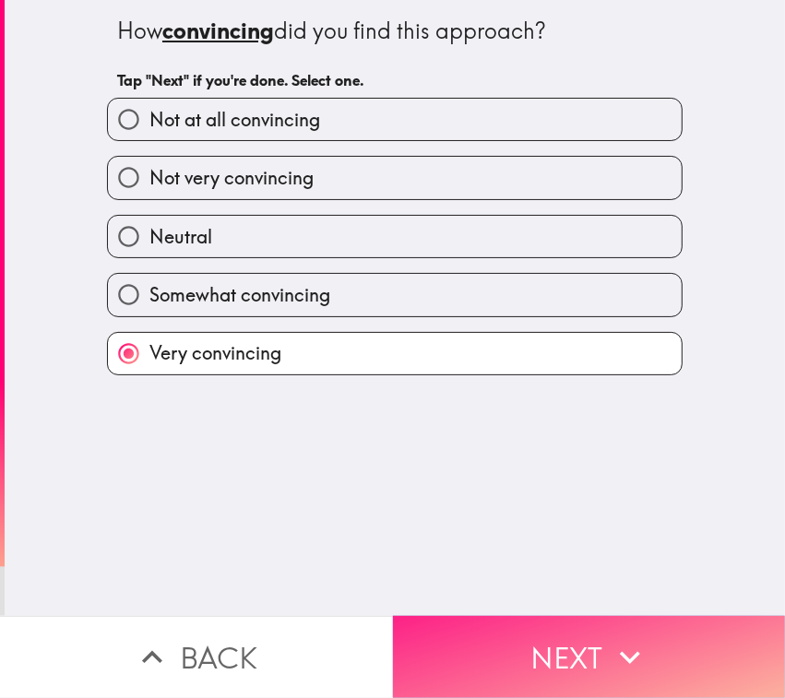
click at [537, 558] on button "Next" at bounding box center [589, 657] width 393 height 82
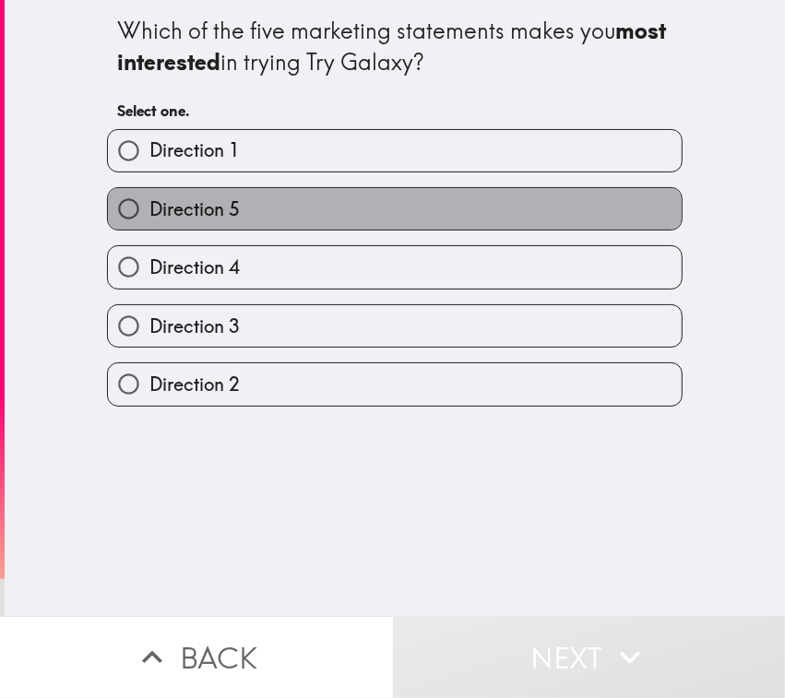
click at [249, 206] on label "Direction 5" at bounding box center [394, 208] width 573 height 41
click at [149, 206] on input "Direction 5" at bounding box center [128, 208] width 41 height 41
radio input "true"
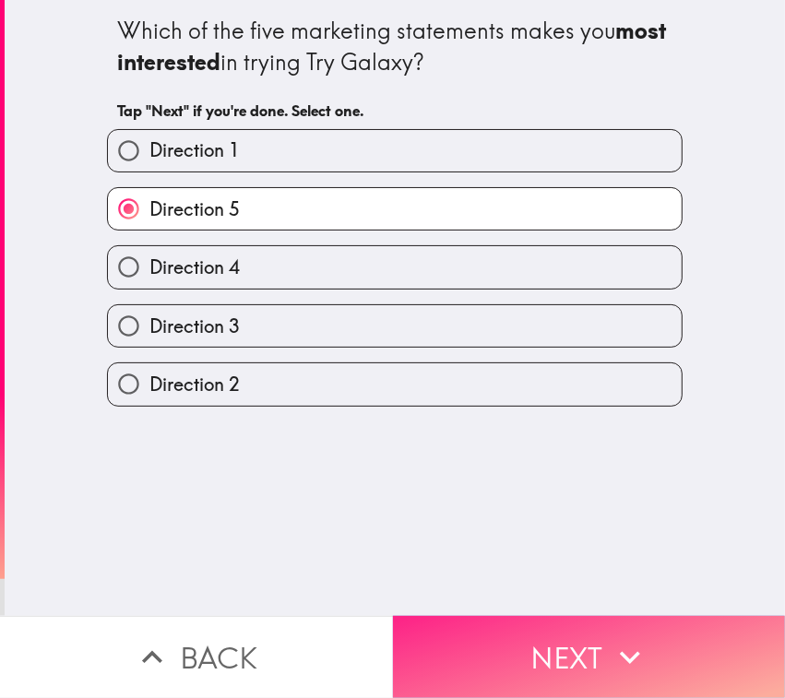
click at [522, 558] on button "Next" at bounding box center [589, 657] width 393 height 82
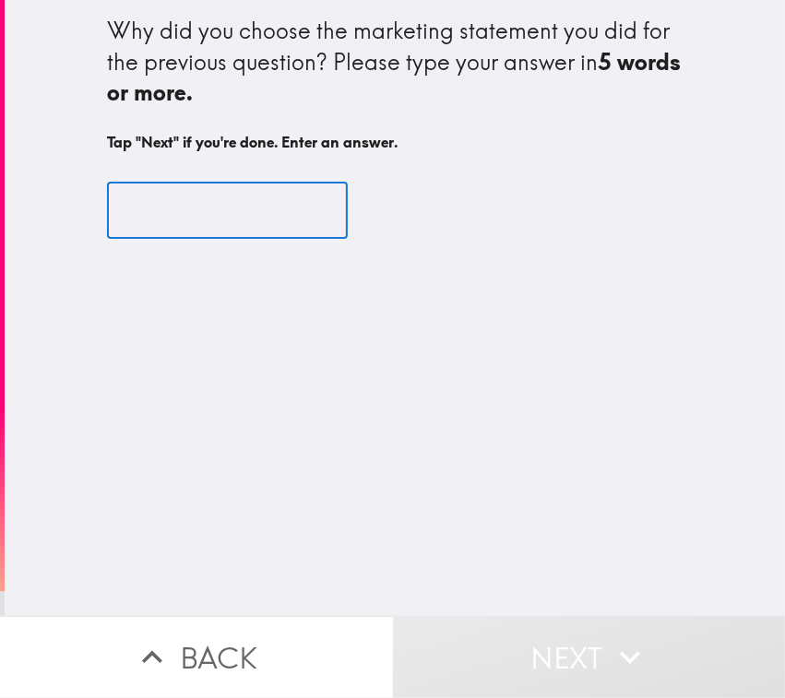
click at [235, 207] on input "text" at bounding box center [227, 210] width 241 height 57
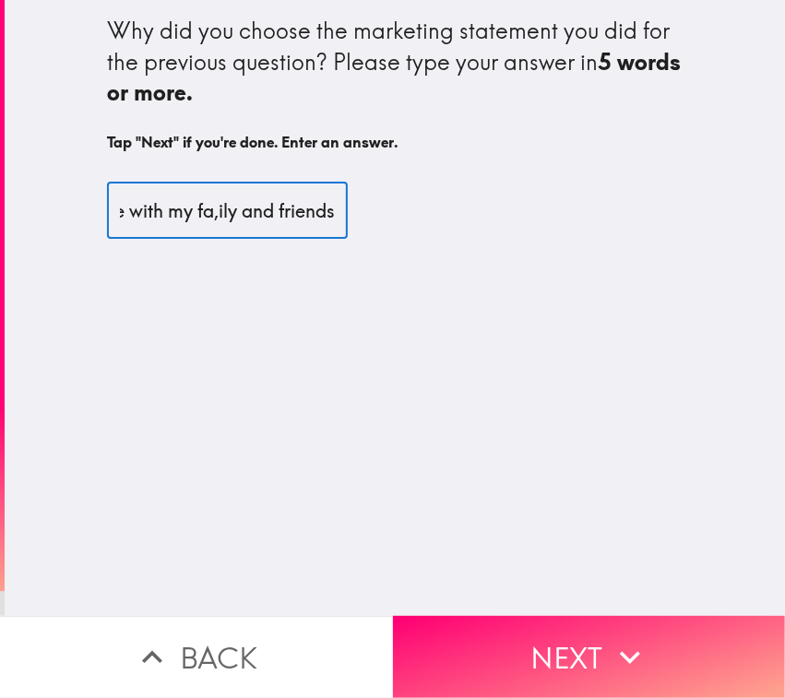
scroll to position [0, 493]
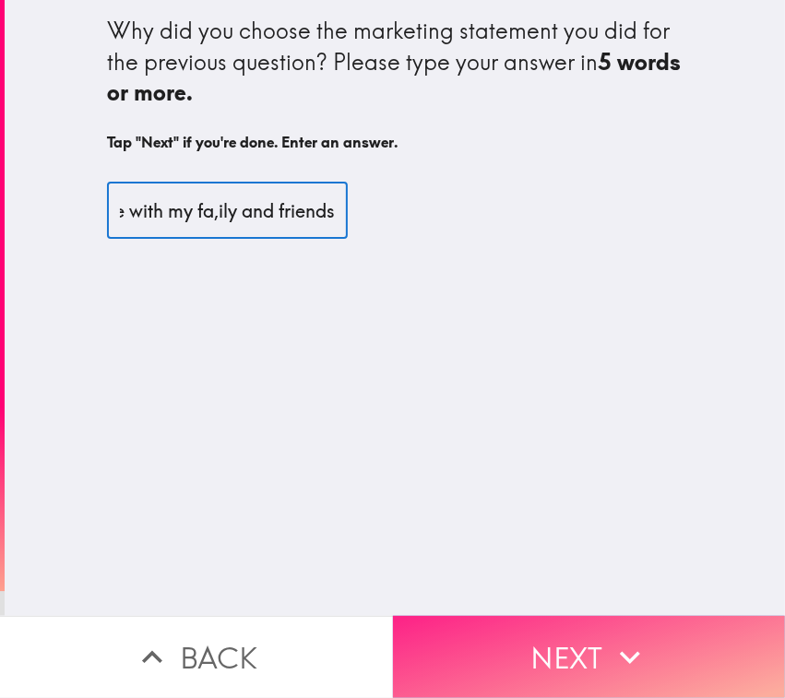
type input "I think it was very convencing for people and i can relate with my fa,ily and f…"
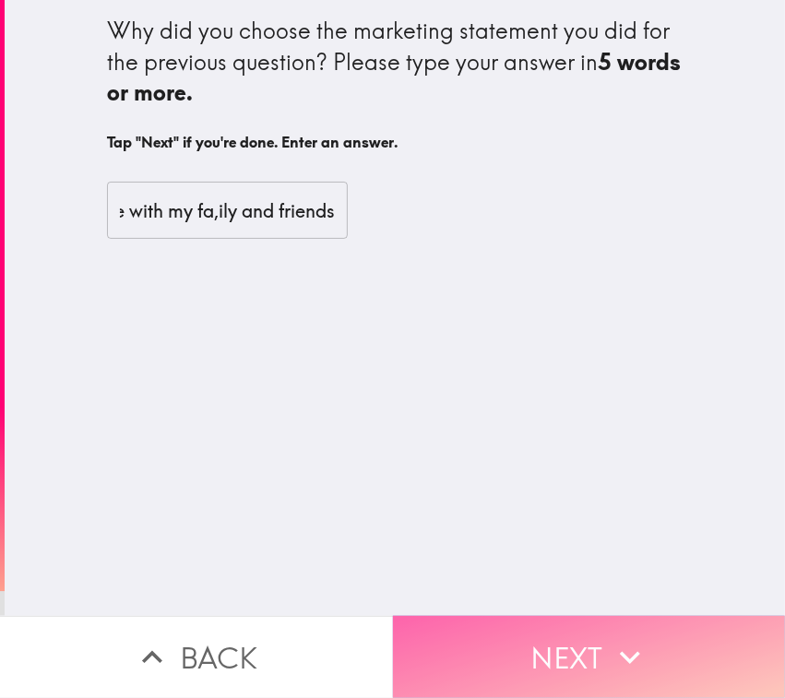
click at [527, 558] on button "Next" at bounding box center [589, 657] width 393 height 82
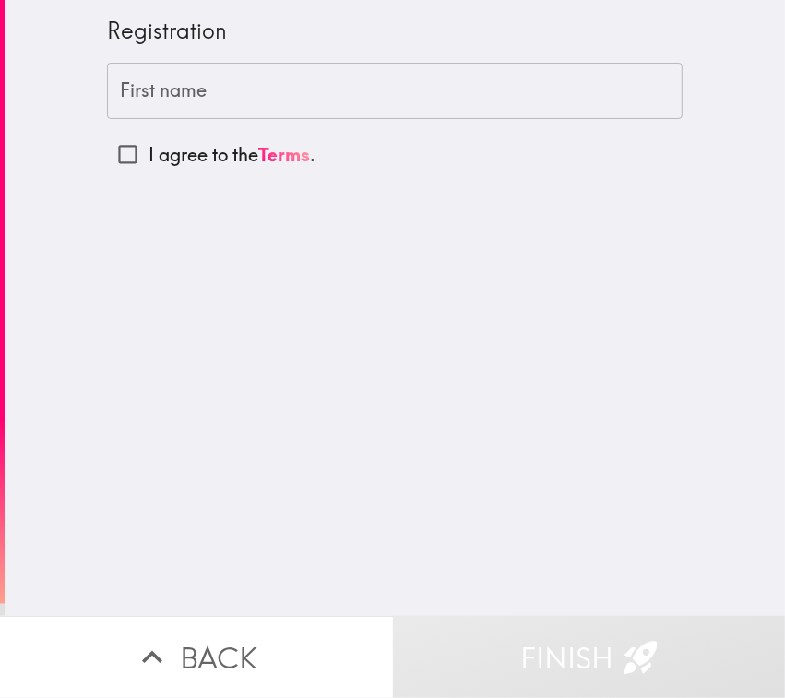
click at [122, 103] on input "First name" at bounding box center [394, 91] width 575 height 57
click at [107, 153] on input "I agree to the Terms ." at bounding box center [127, 154] width 41 height 41
checkbox input "true"
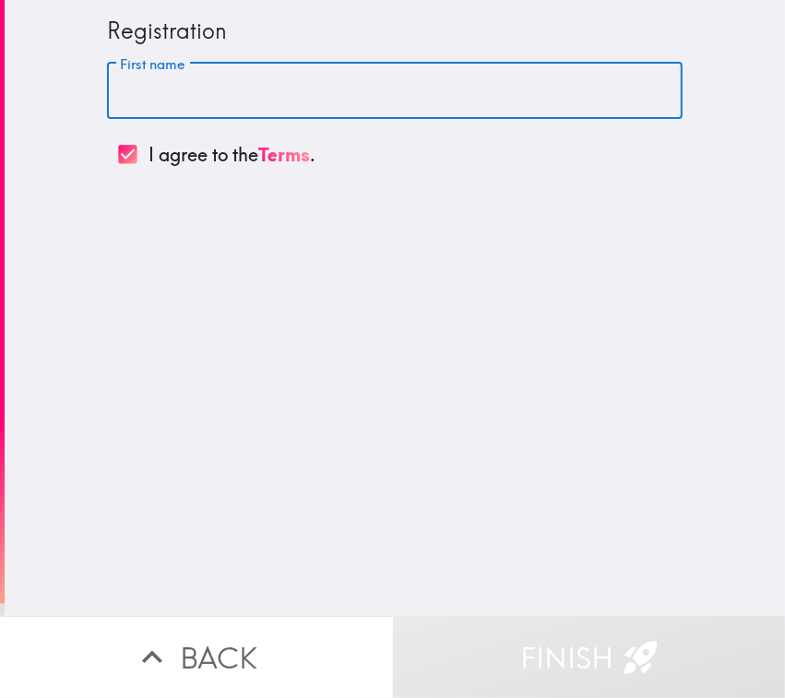
click at [148, 90] on input "First name" at bounding box center [394, 91] width 575 height 57
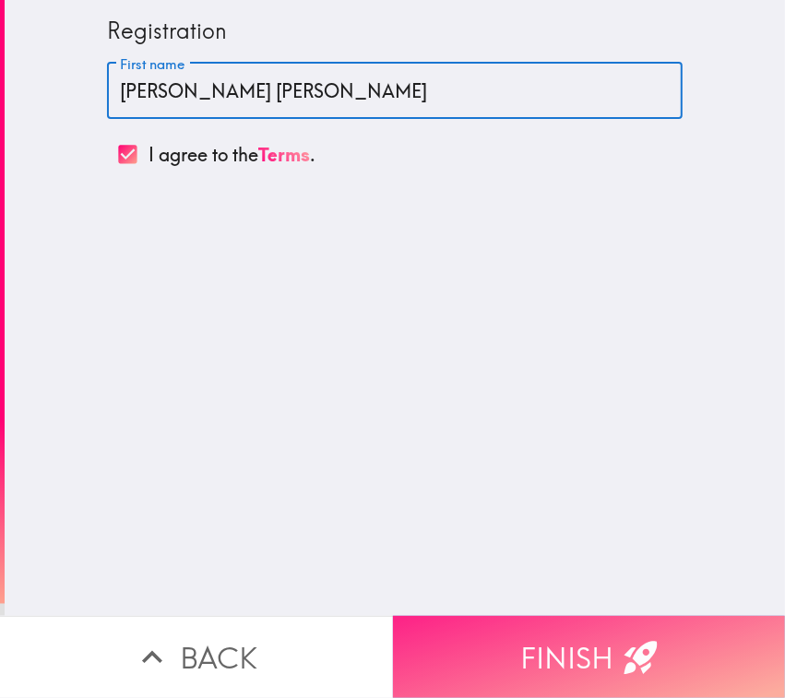
type input "[PERSON_NAME] [PERSON_NAME]"
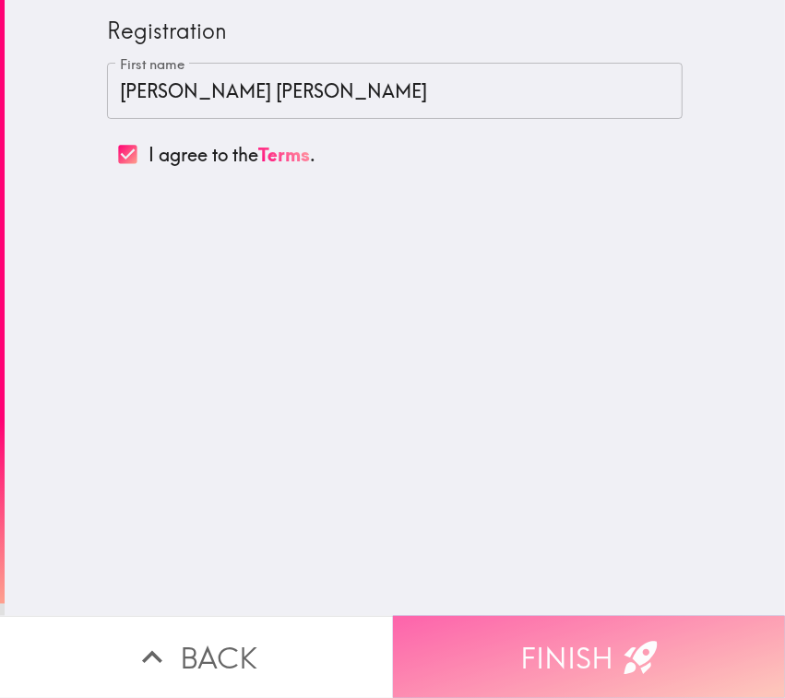
click at [573, 558] on button "Finish" at bounding box center [589, 657] width 393 height 82
